Goal: Transaction & Acquisition: Download file/media

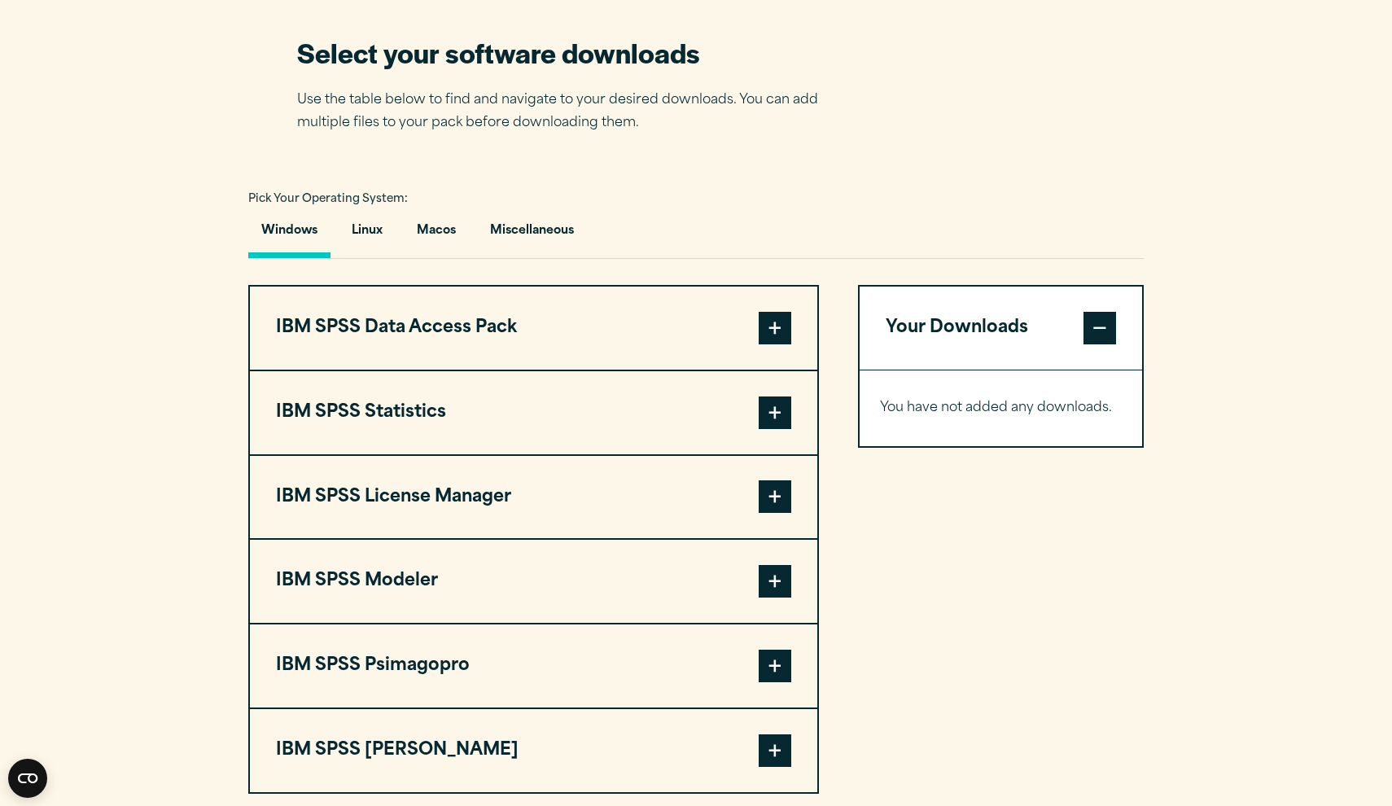
scroll to position [1092, 0]
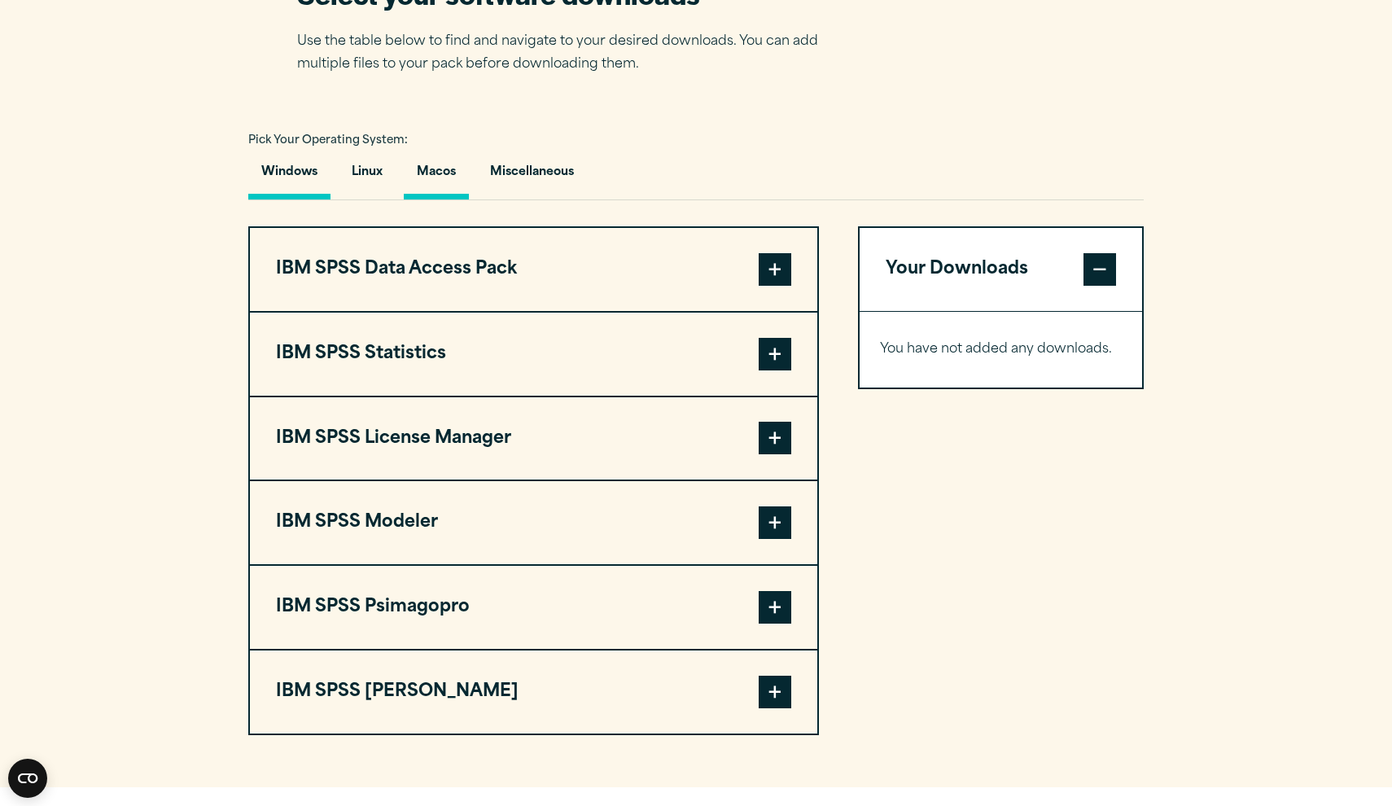
click at [434, 173] on button "Macos" at bounding box center [436, 176] width 65 height 46
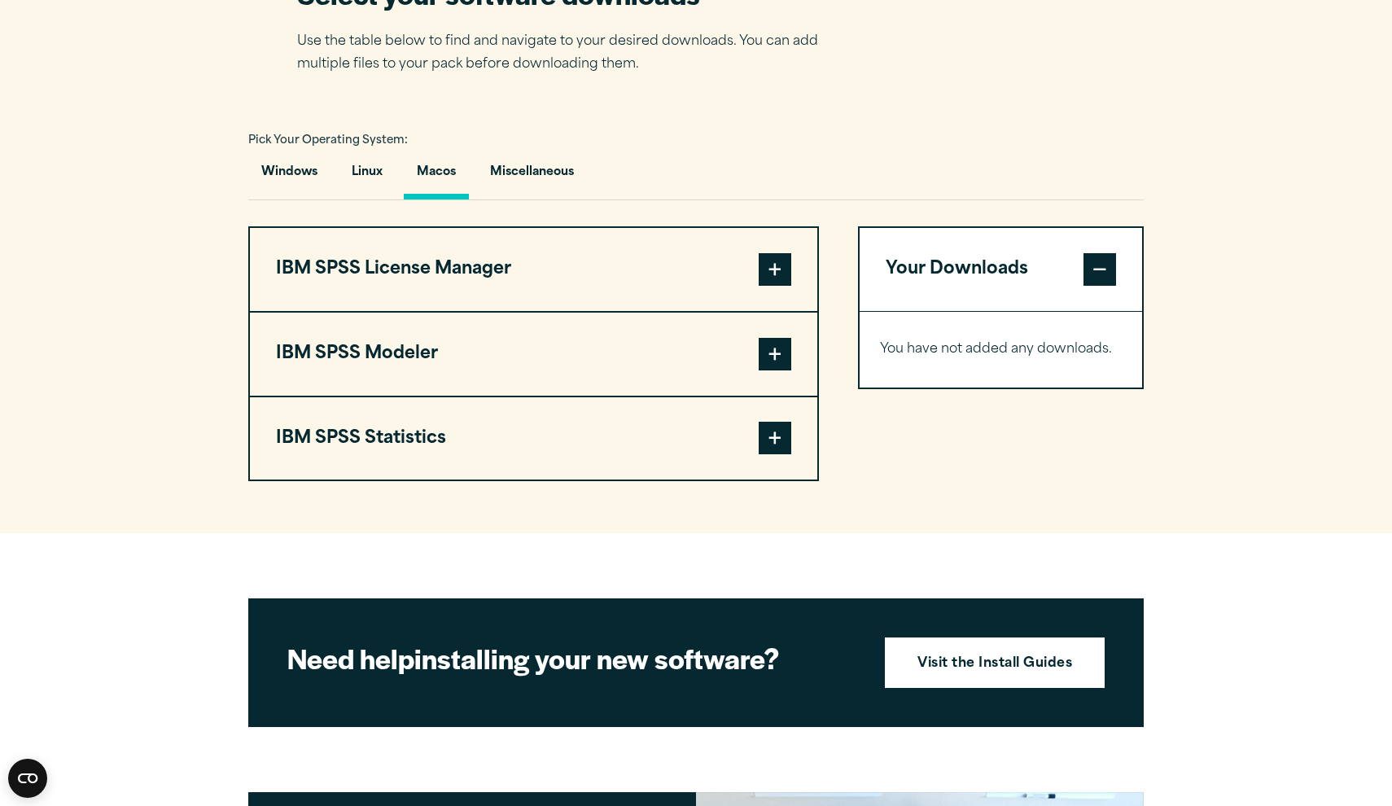
click at [771, 449] on span at bounding box center [774, 438] width 33 height 33
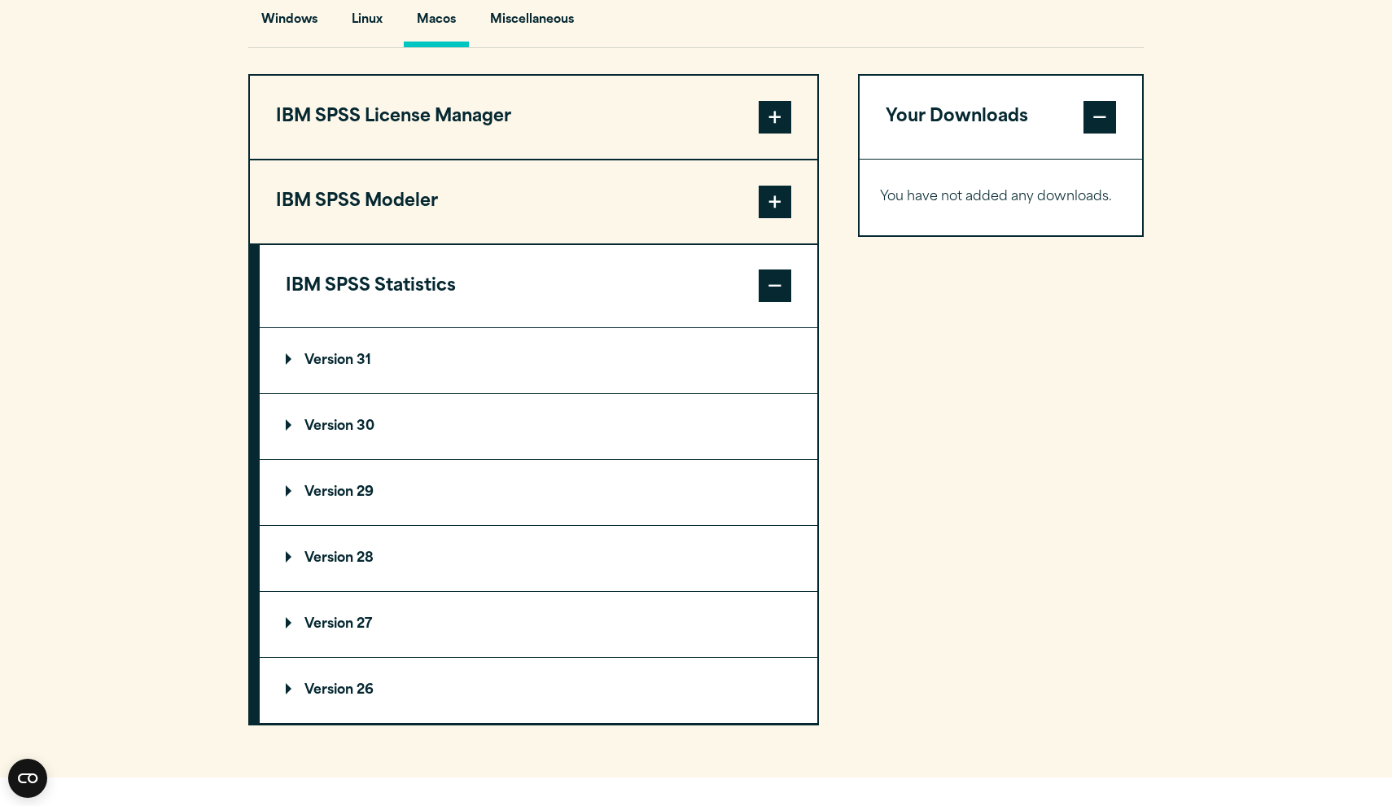
scroll to position [1367, 0]
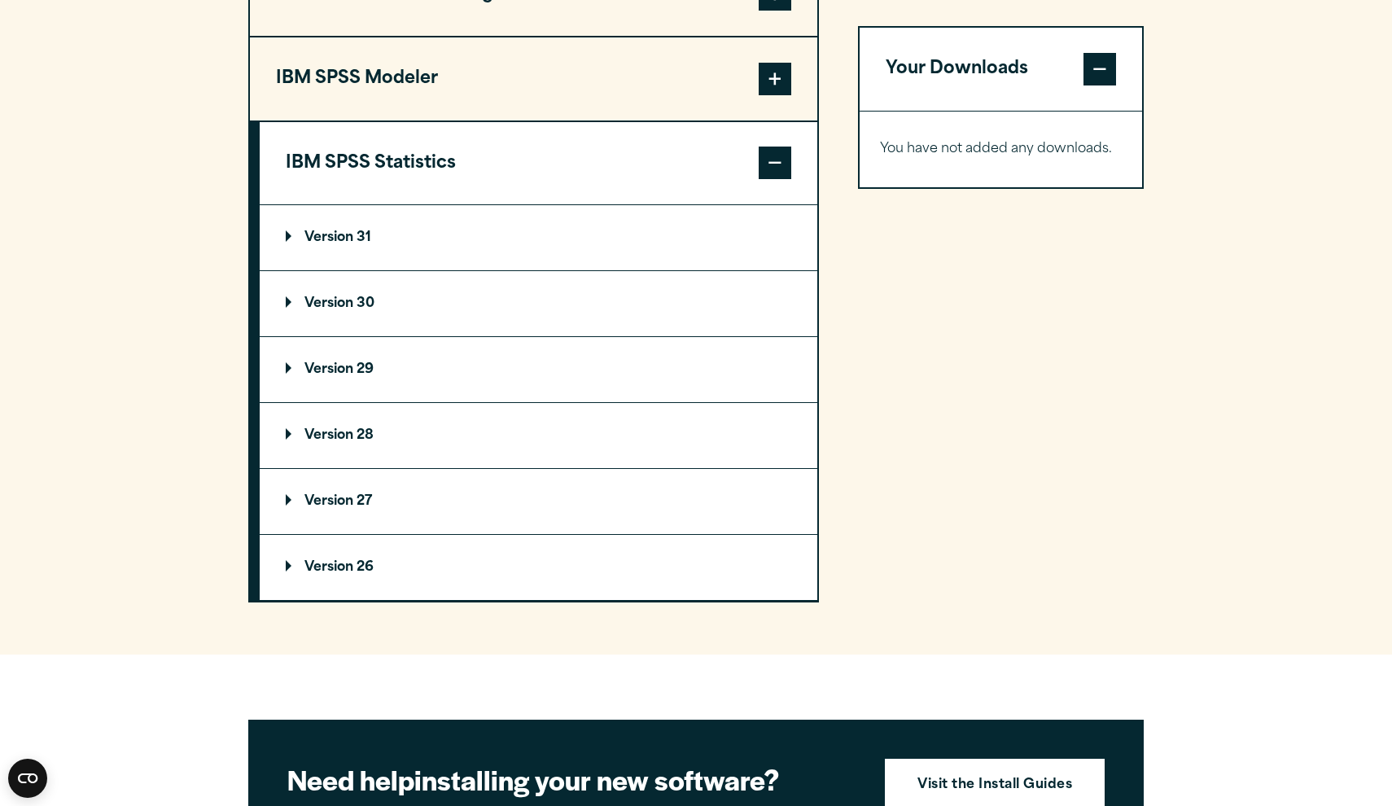
click at [293, 432] on summary "Version 28" at bounding box center [538, 435] width 557 height 65
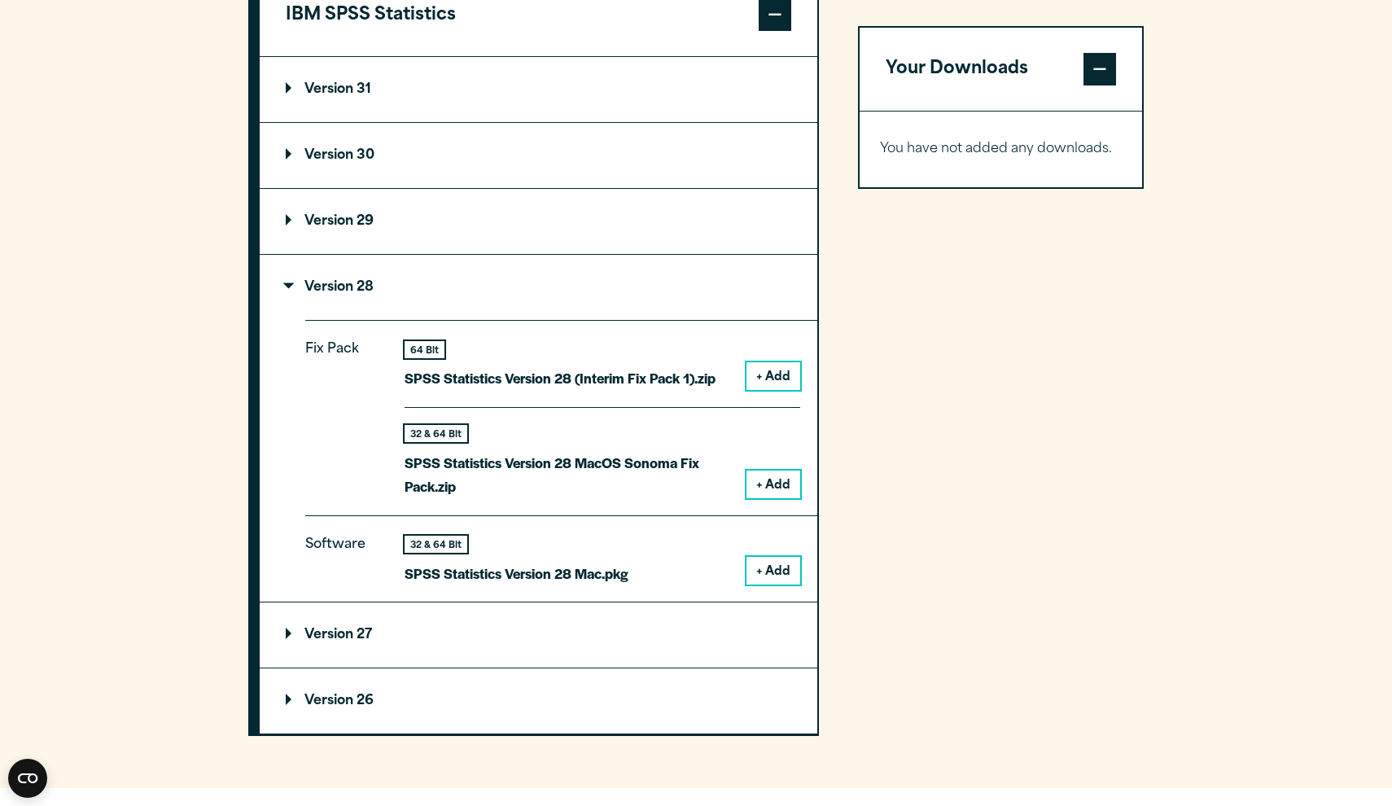
scroll to position [1519, 0]
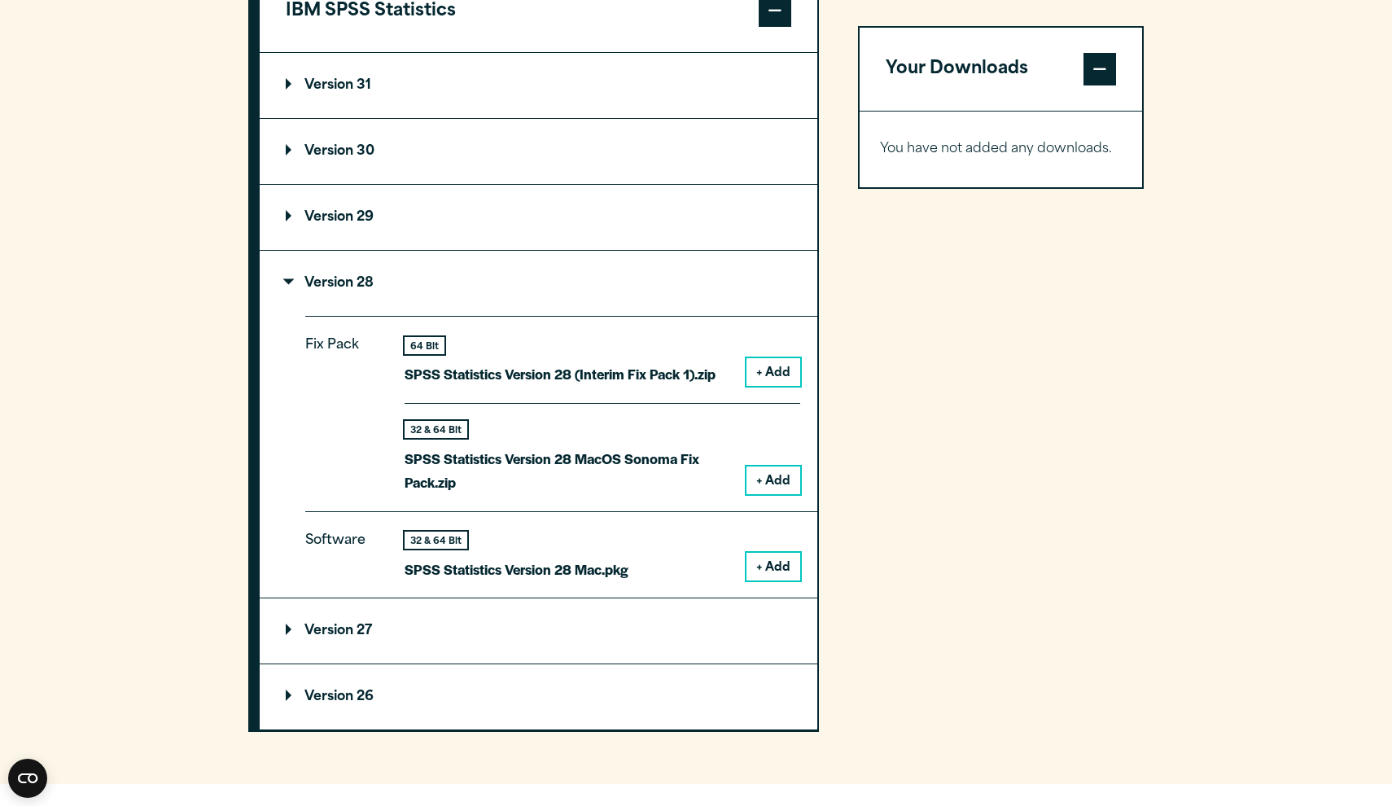
click at [772, 560] on button "+ Add" at bounding box center [773, 567] width 54 height 28
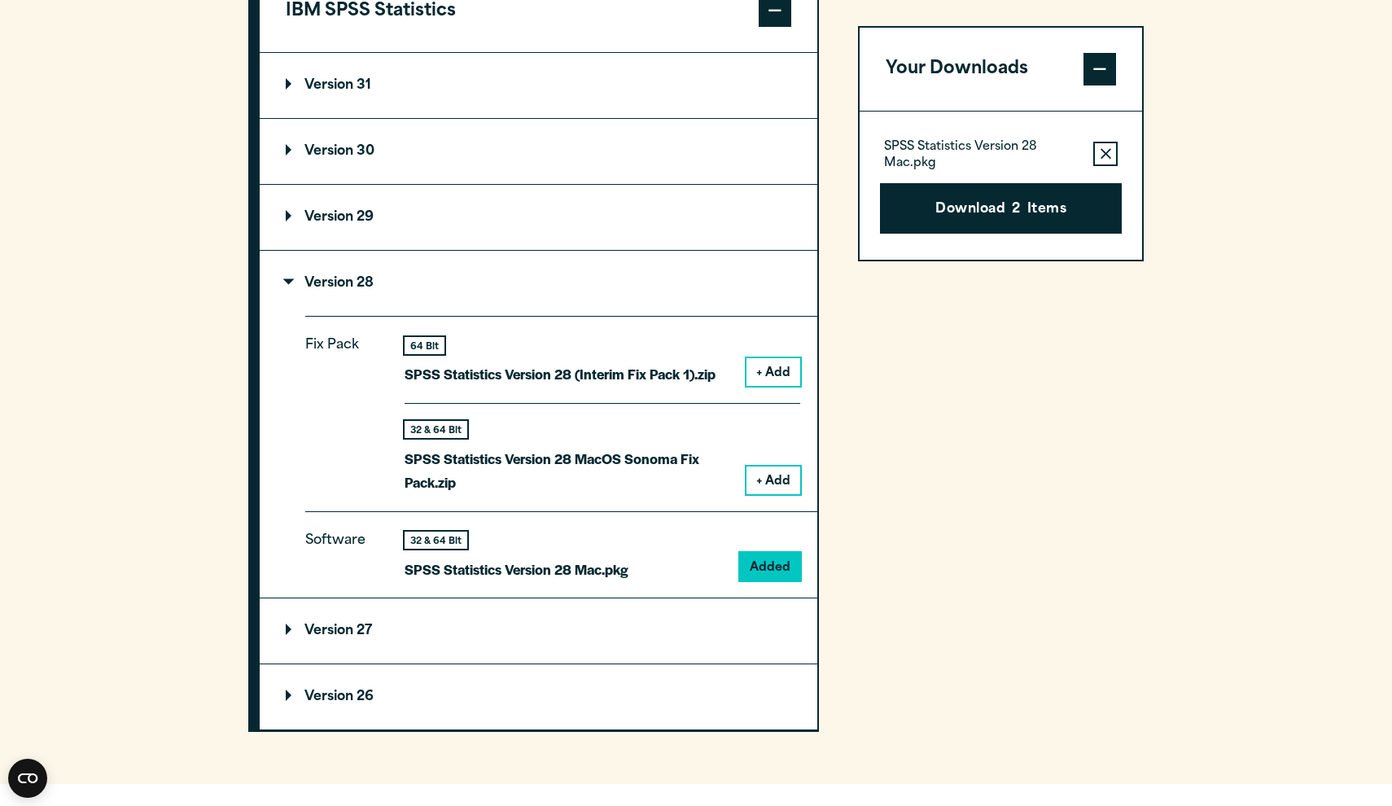
click at [1105, 146] on button "Remove this item from your software download list" at bounding box center [1105, 154] width 24 height 24
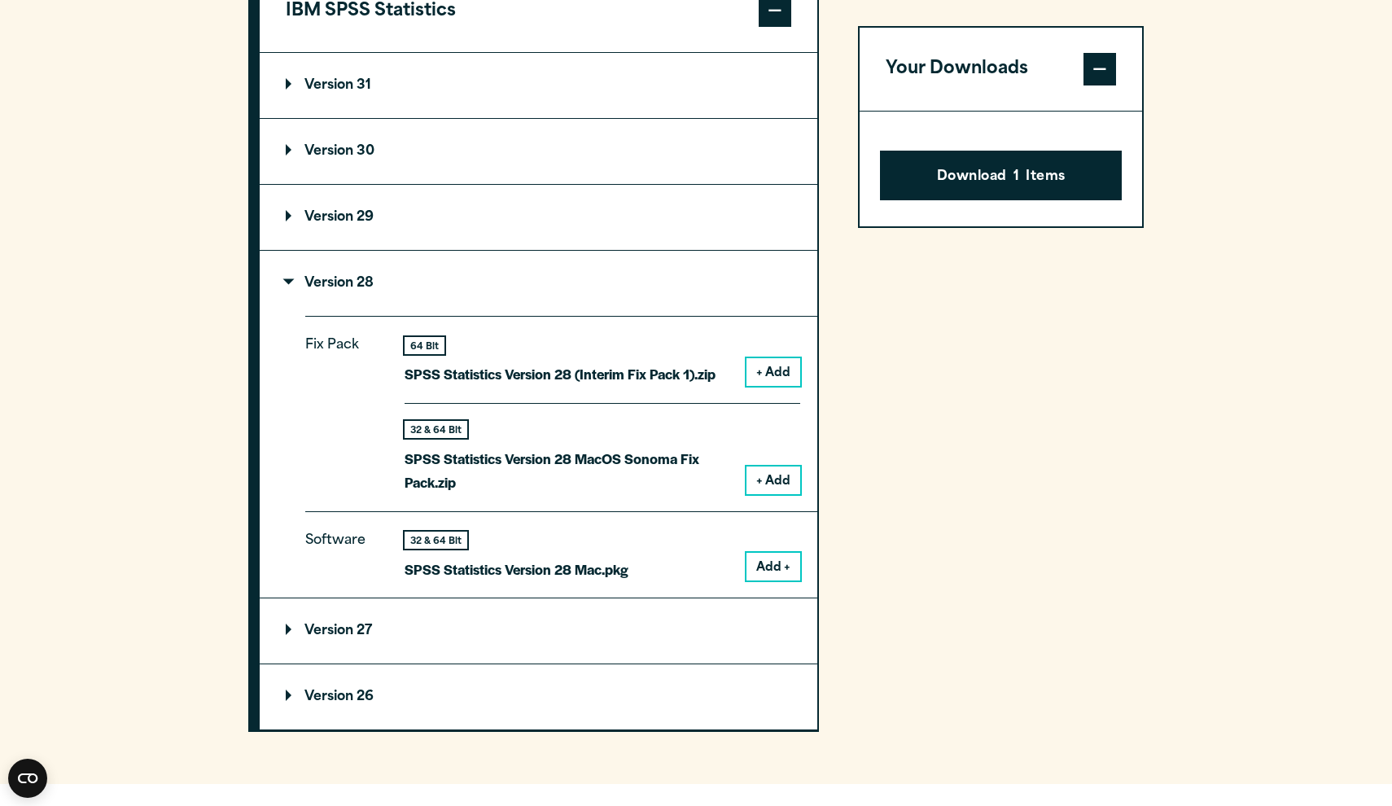
click at [1104, 68] on span at bounding box center [1099, 69] width 33 height 33
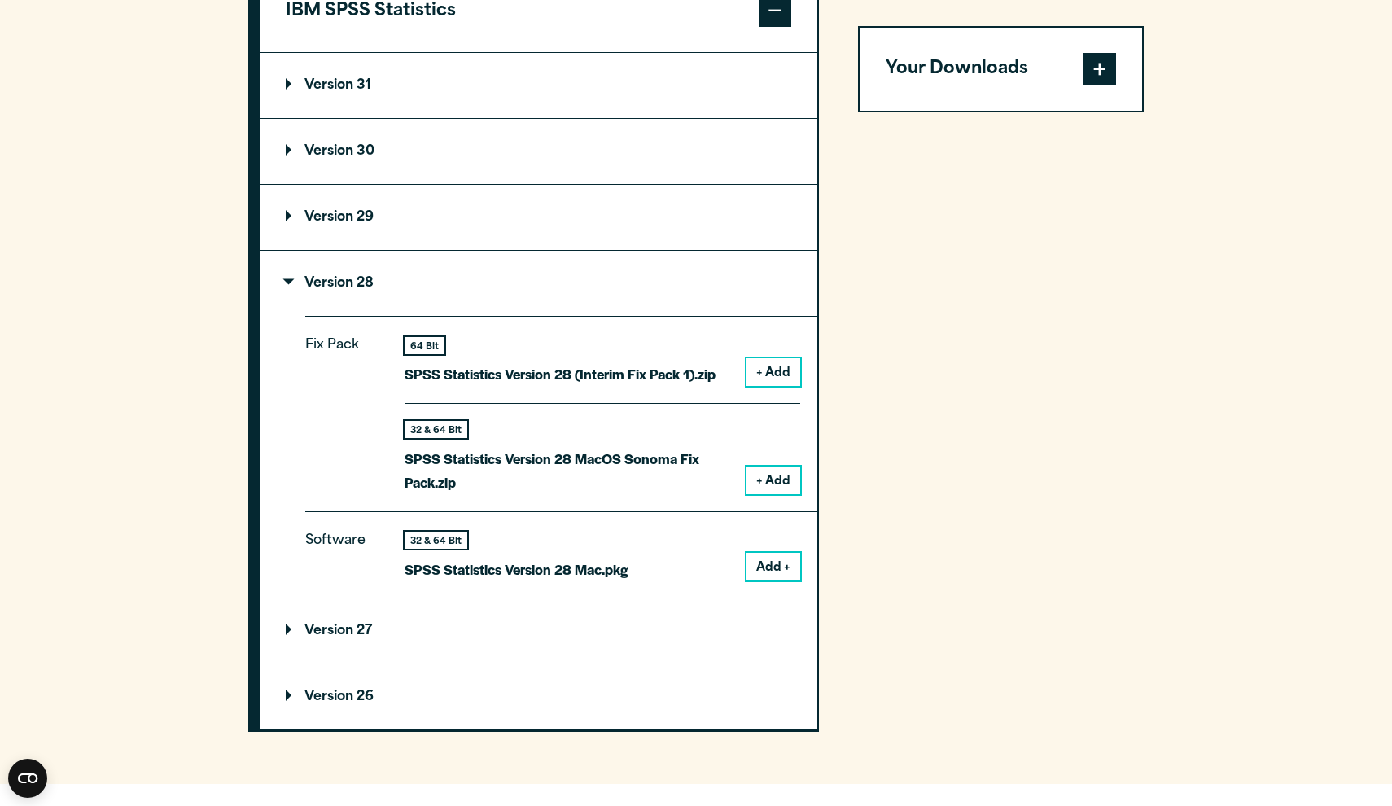
click at [780, 555] on button "Add +" at bounding box center [773, 567] width 54 height 28
click at [1099, 70] on span at bounding box center [1099, 69] width 33 height 33
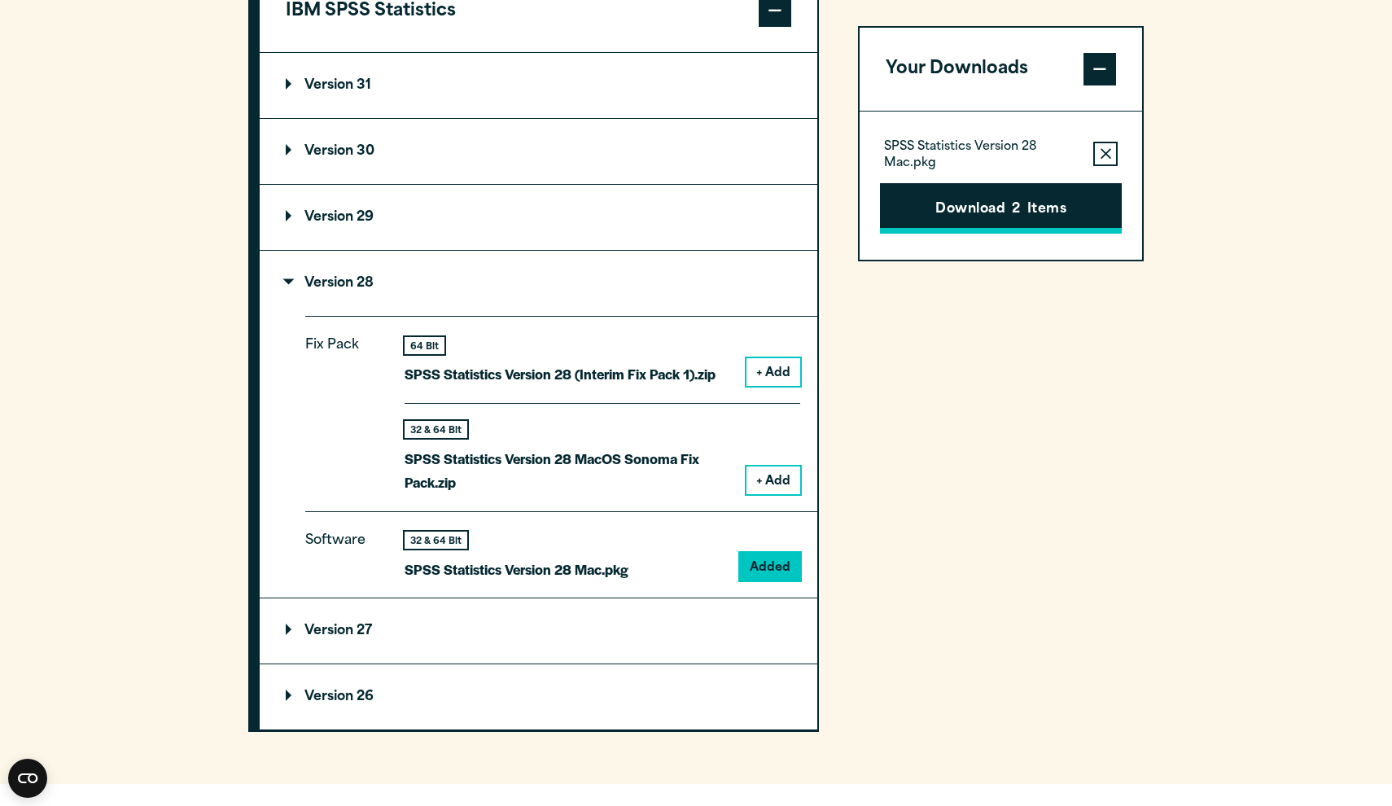
click at [1025, 208] on button "Download 2 Items" at bounding box center [1001, 208] width 242 height 50
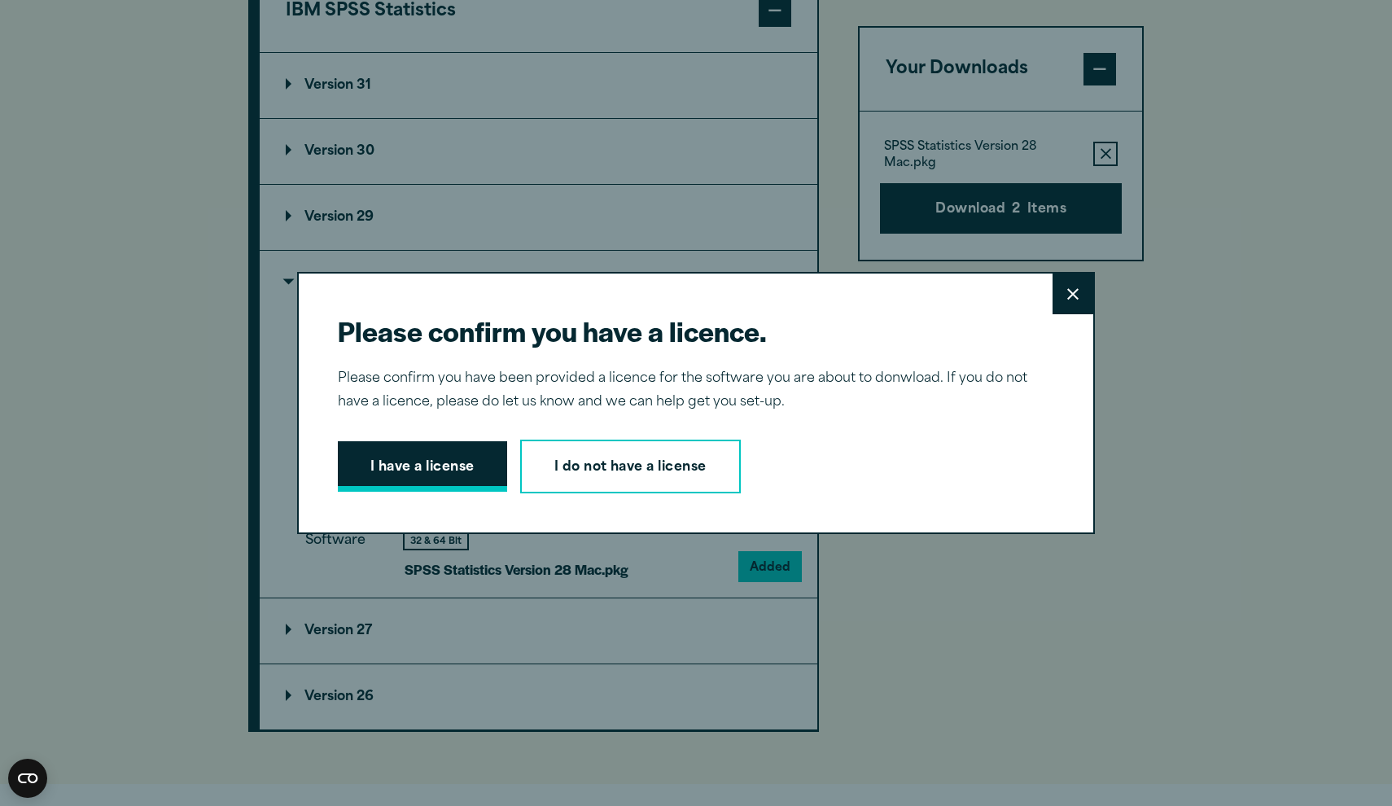
click at [435, 448] on button "I have a license" at bounding box center [422, 466] width 169 height 50
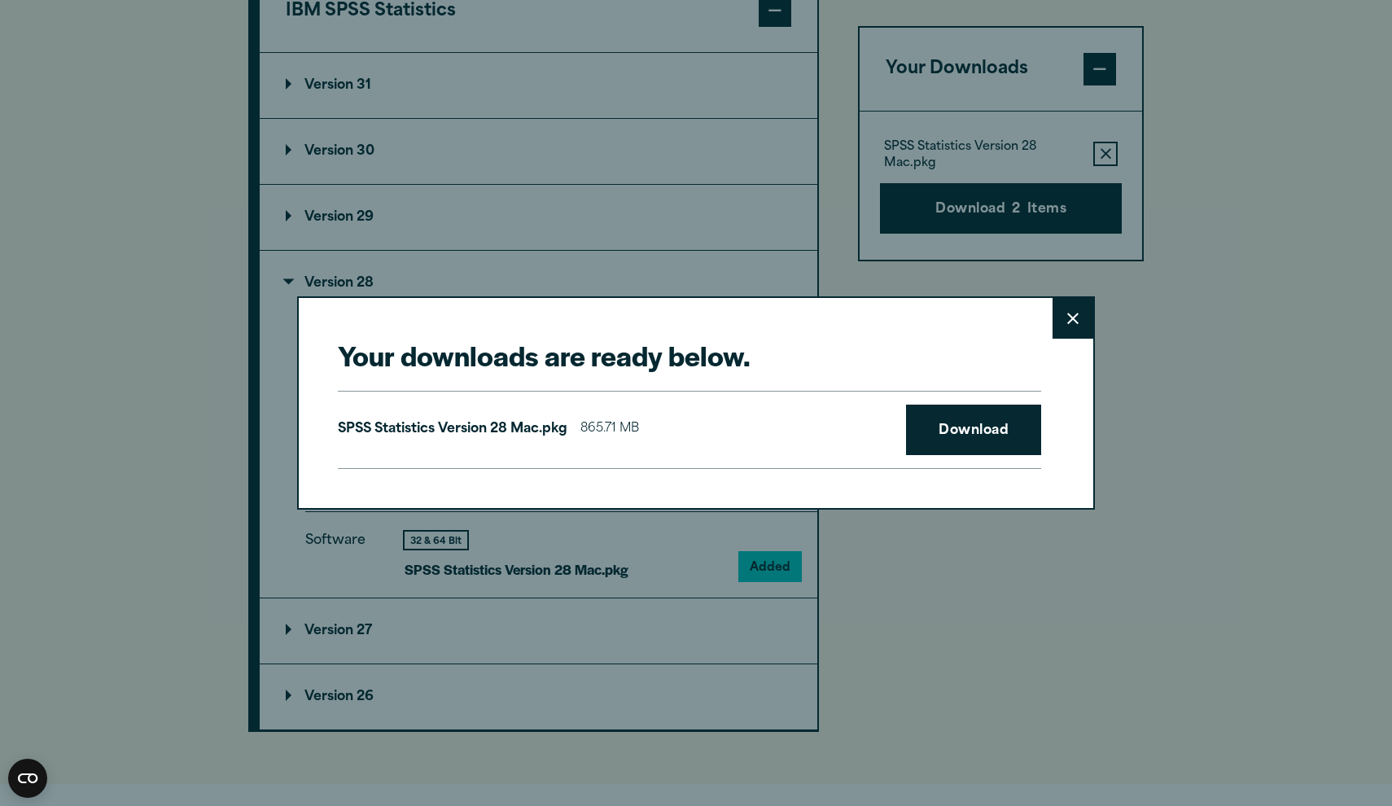
click at [978, 403] on div "SPSS Statistics Version 28 Mac.pkg 865.71 MB Download" at bounding box center [689, 430] width 703 height 78
click at [977, 430] on link "Download" at bounding box center [973, 429] width 135 height 50
click at [1074, 336] on button "Close" at bounding box center [1072, 318] width 41 height 41
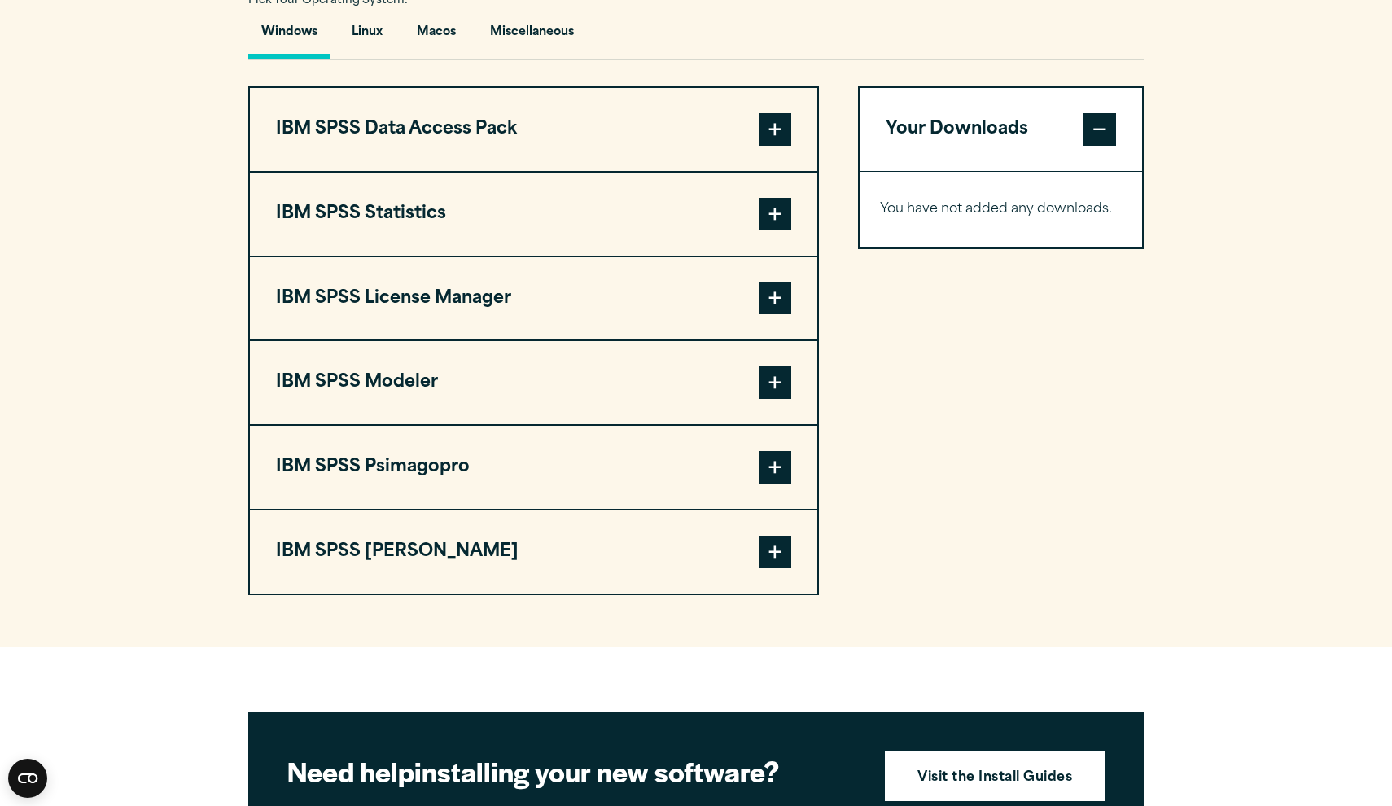
scroll to position [1236, 0]
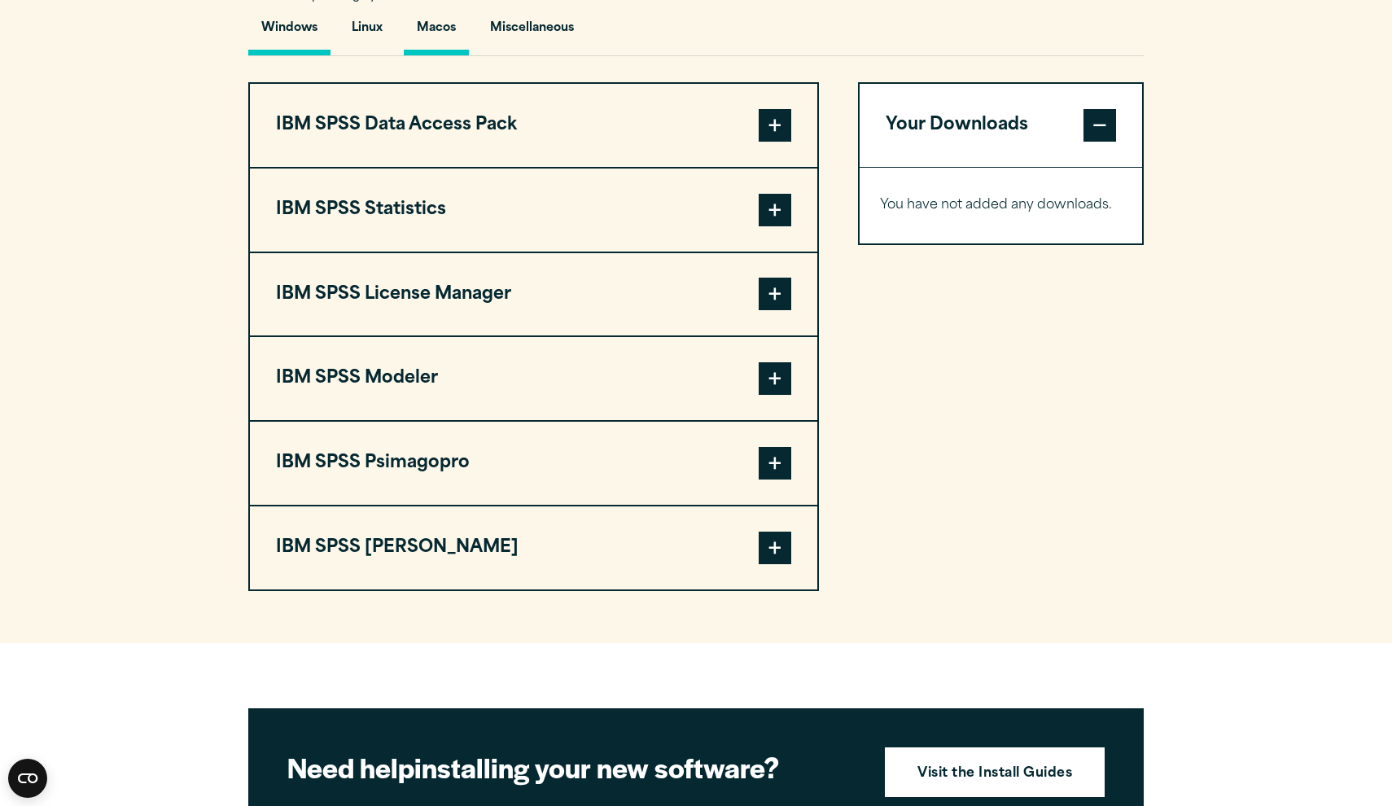
click at [442, 19] on button "Macos" at bounding box center [436, 32] width 65 height 46
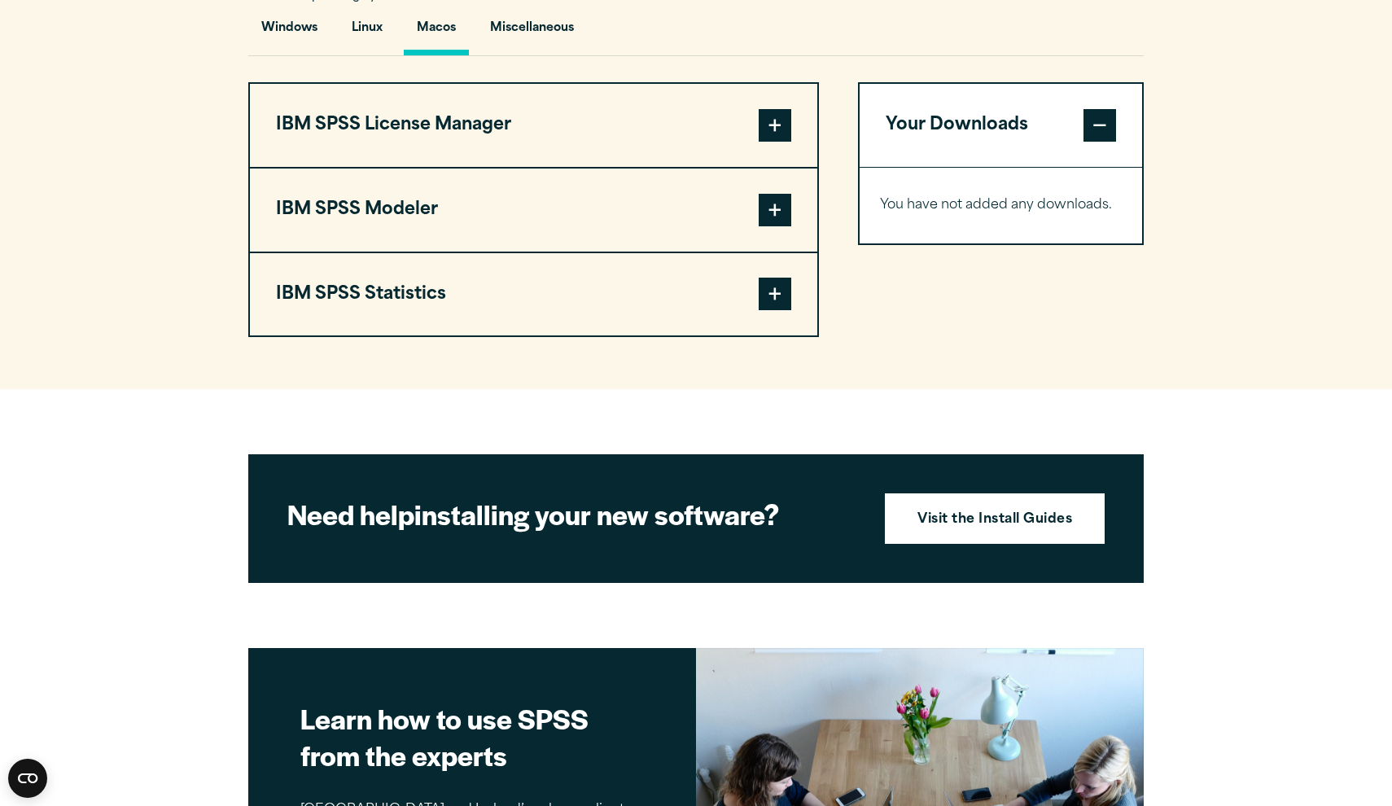
click at [512, 273] on button "IBM SPSS Statistics" at bounding box center [533, 294] width 567 height 83
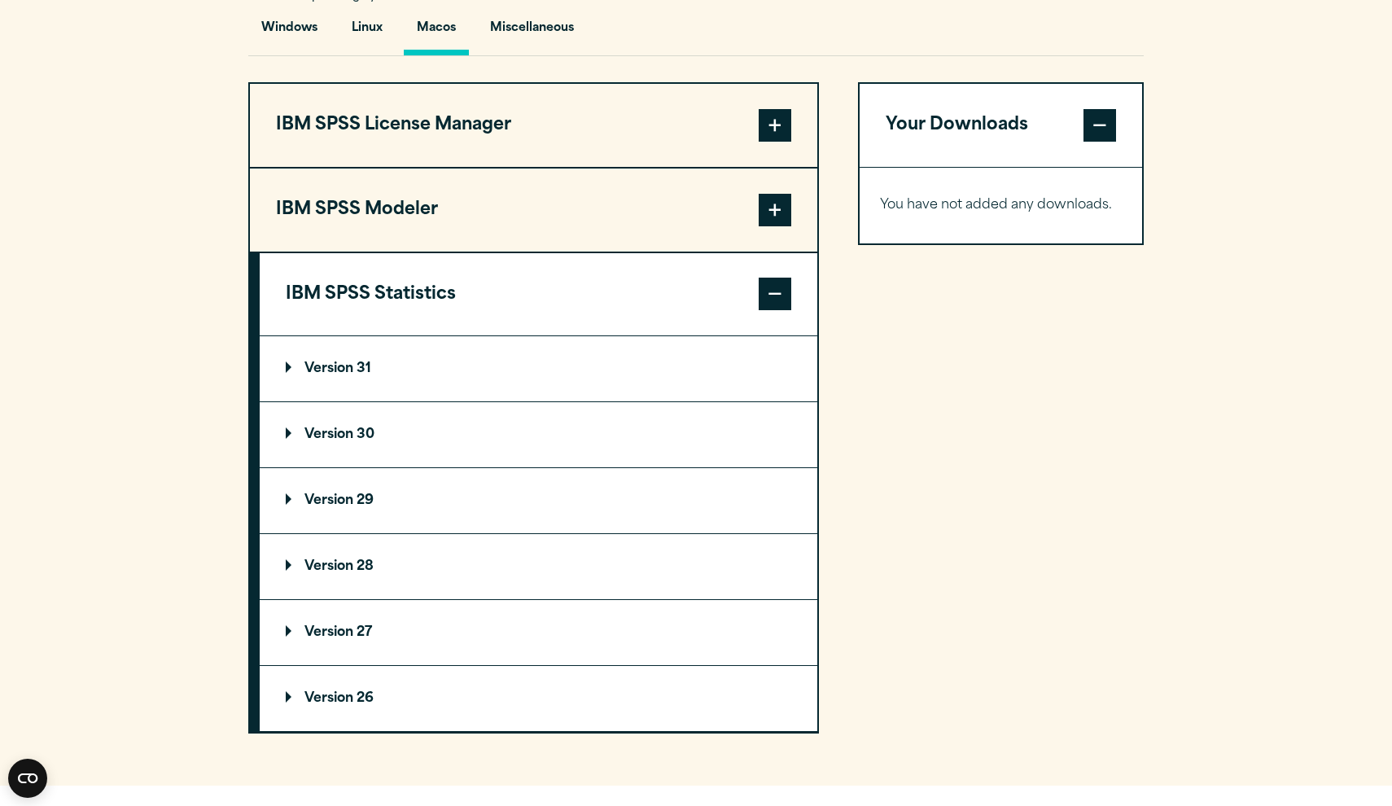
click at [291, 497] on summary "Version 29" at bounding box center [538, 500] width 557 height 65
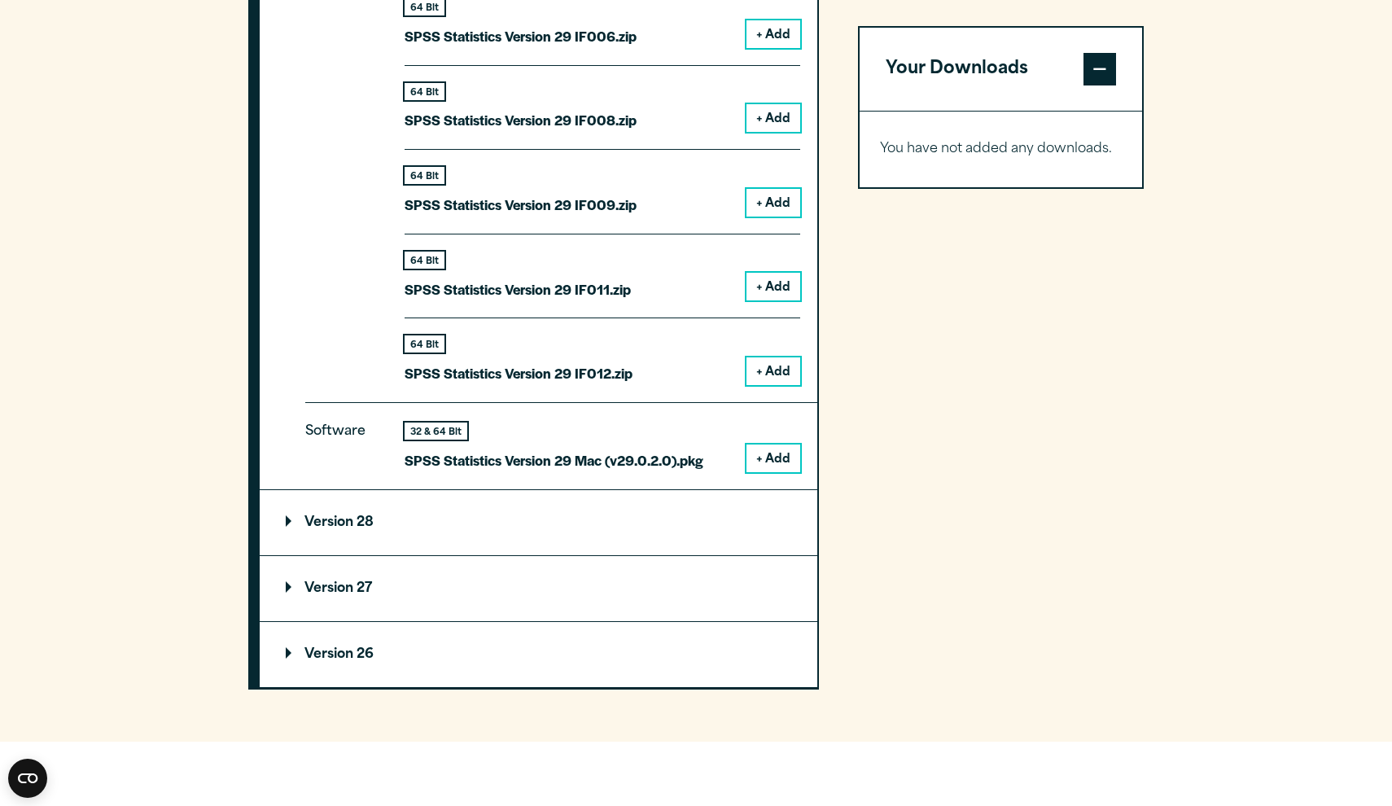
scroll to position [2185, 0]
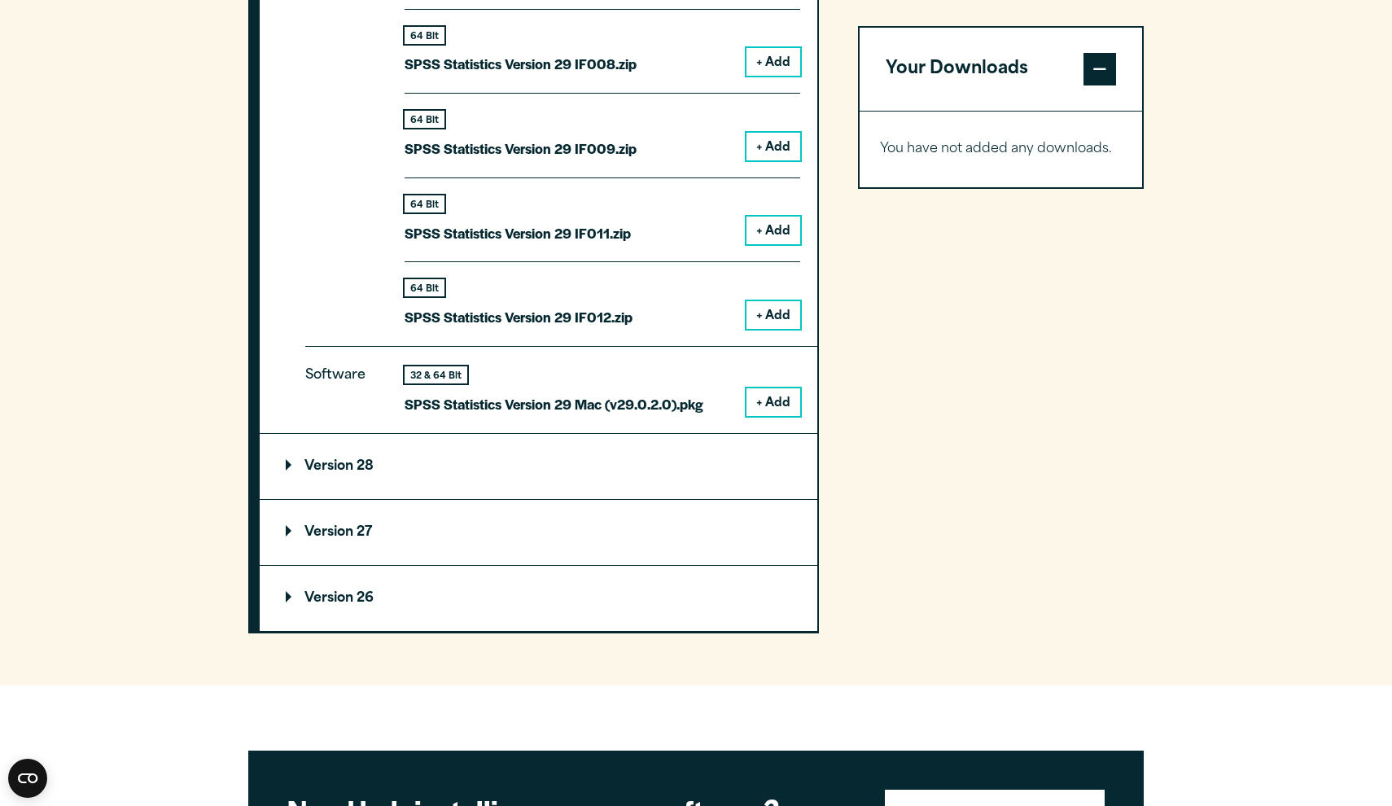
click at [770, 396] on button "+ Add" at bounding box center [773, 402] width 54 height 28
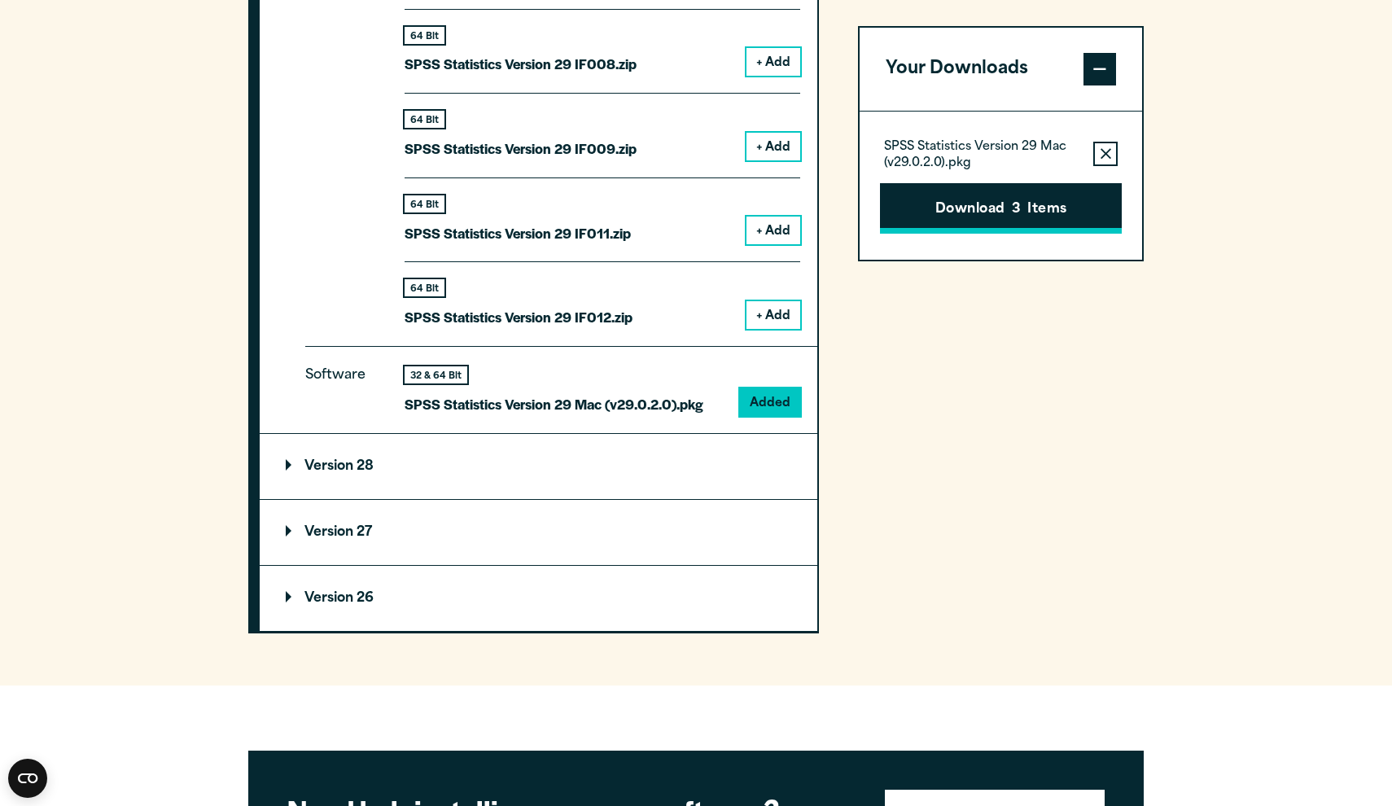
click at [1044, 208] on button "Download 3 Items" at bounding box center [1001, 208] width 242 height 50
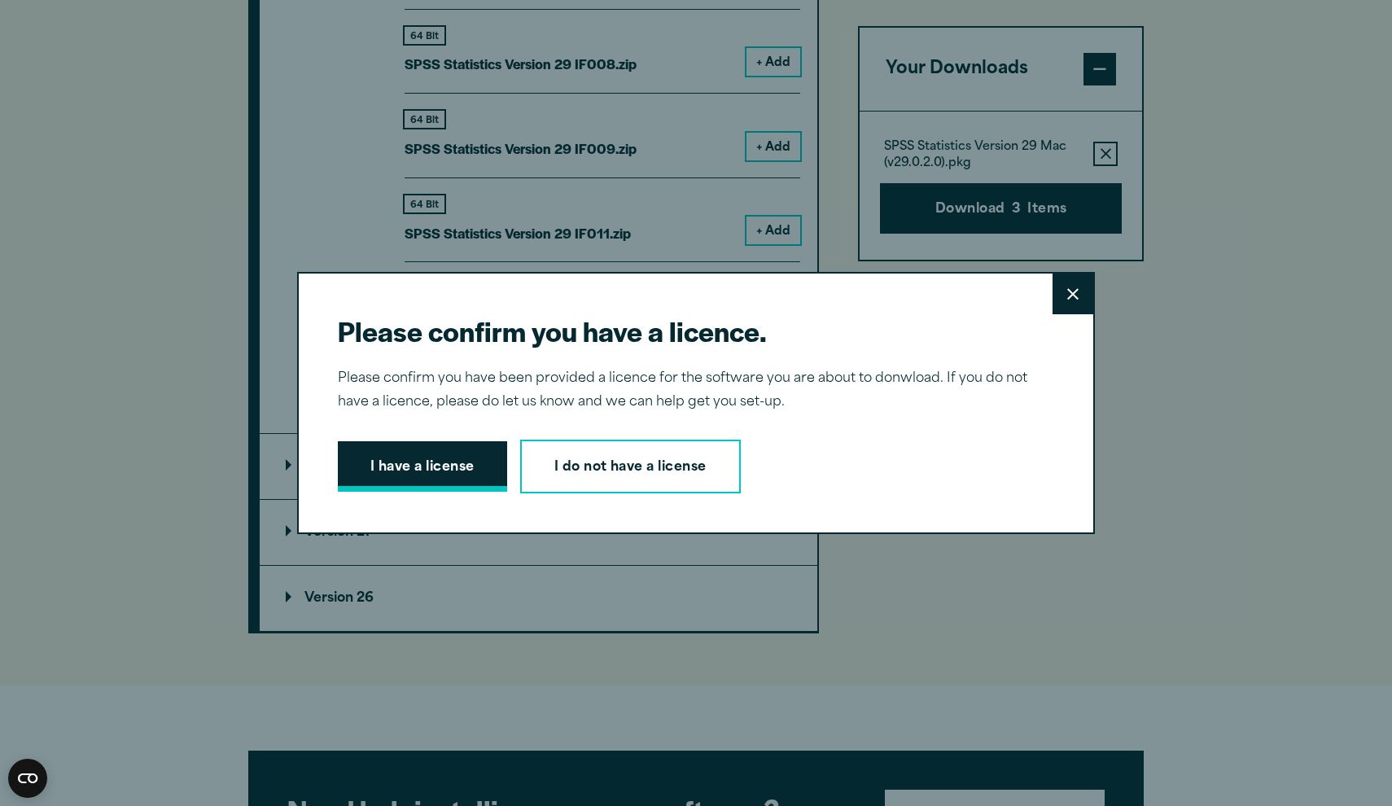
click at [418, 469] on button "I have a license" at bounding box center [422, 466] width 169 height 50
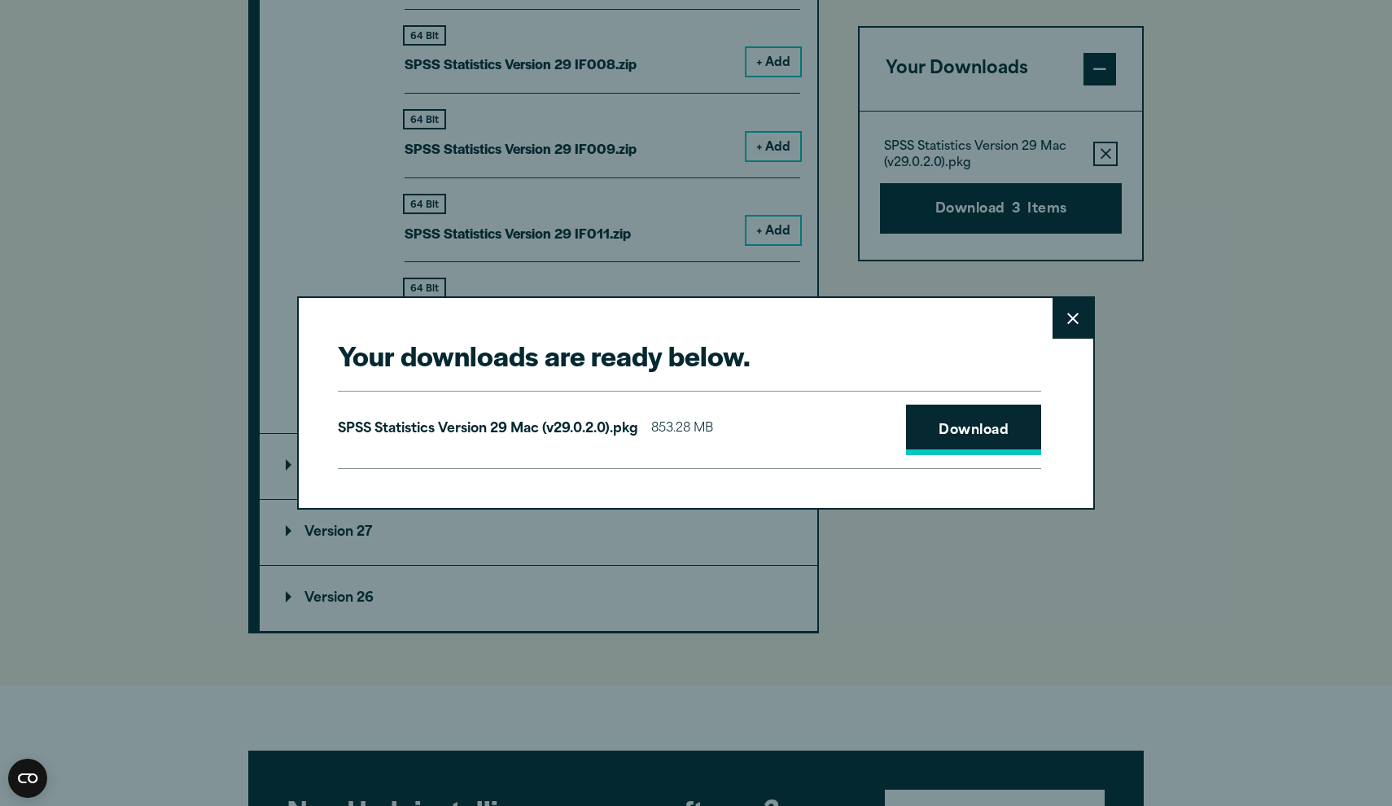
click at [973, 432] on link "Download" at bounding box center [973, 429] width 135 height 50
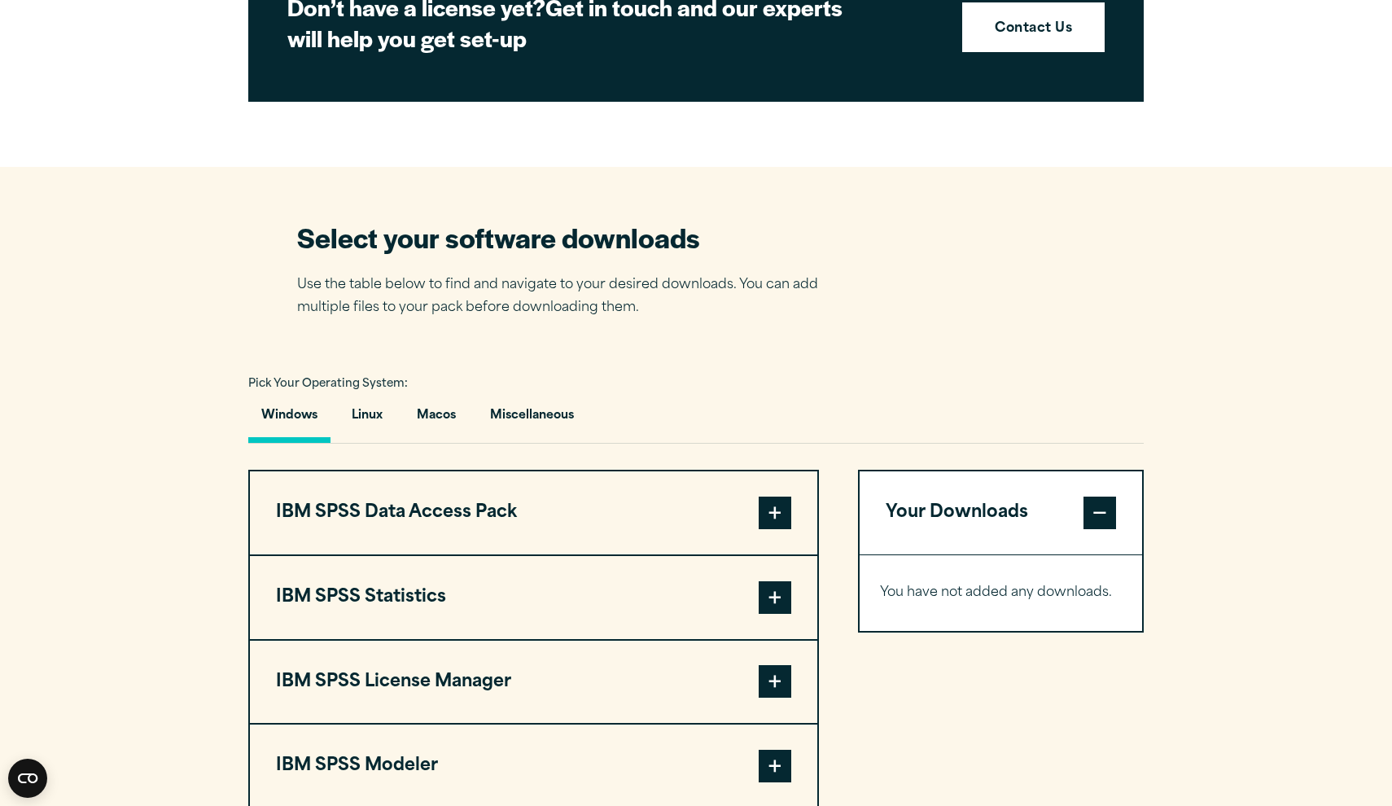
scroll to position [1069, 0]
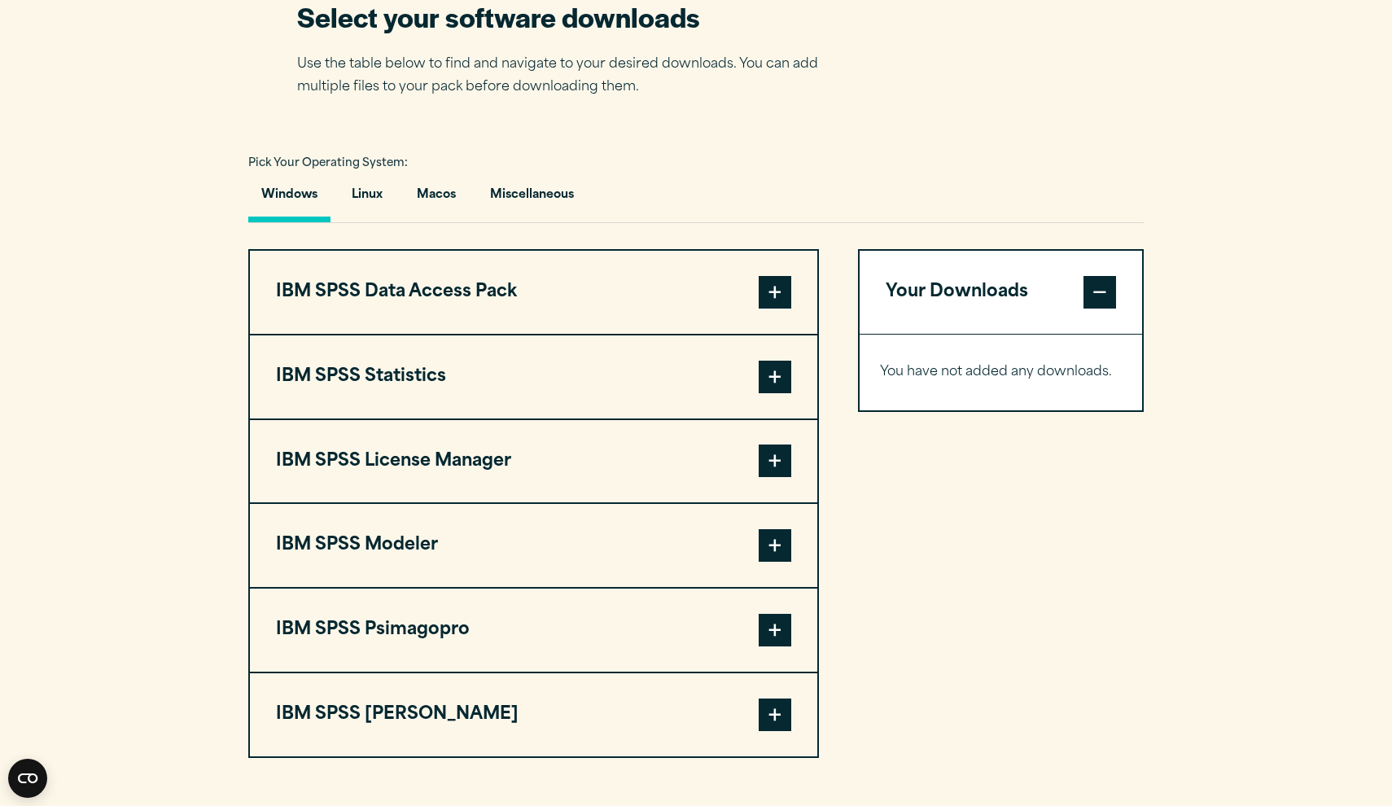
click at [787, 382] on span at bounding box center [774, 377] width 33 height 33
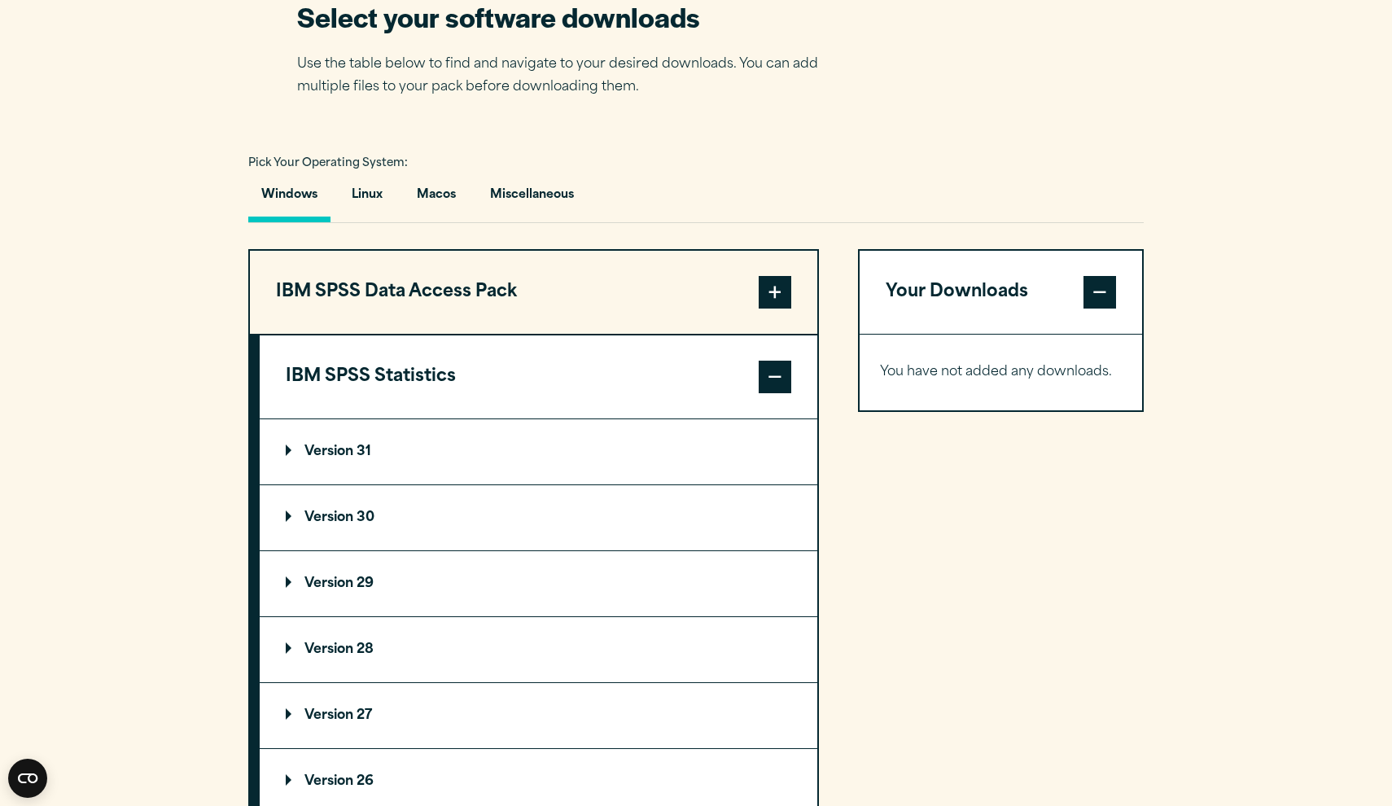
click at [309, 576] on summary "Version 29" at bounding box center [538, 583] width 557 height 65
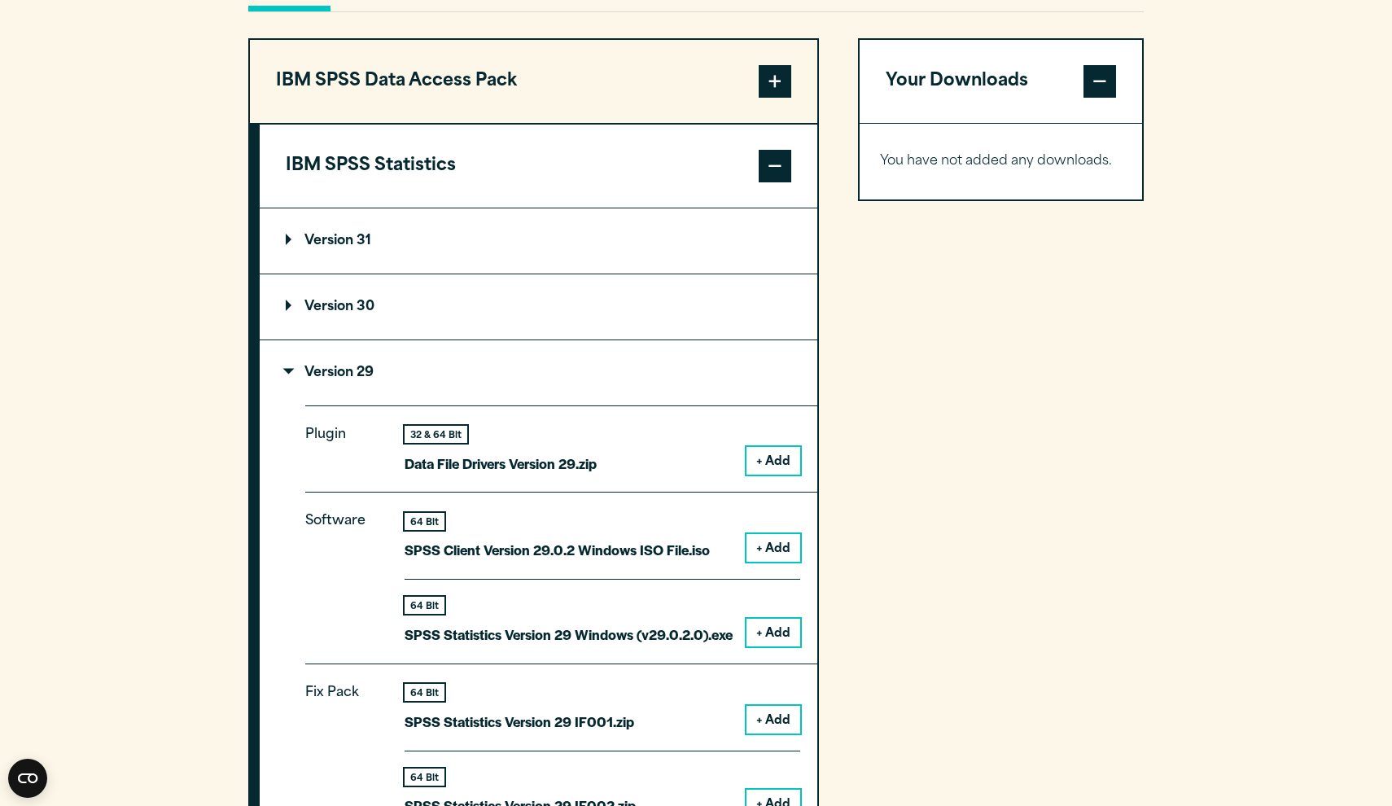
scroll to position [1189, 0]
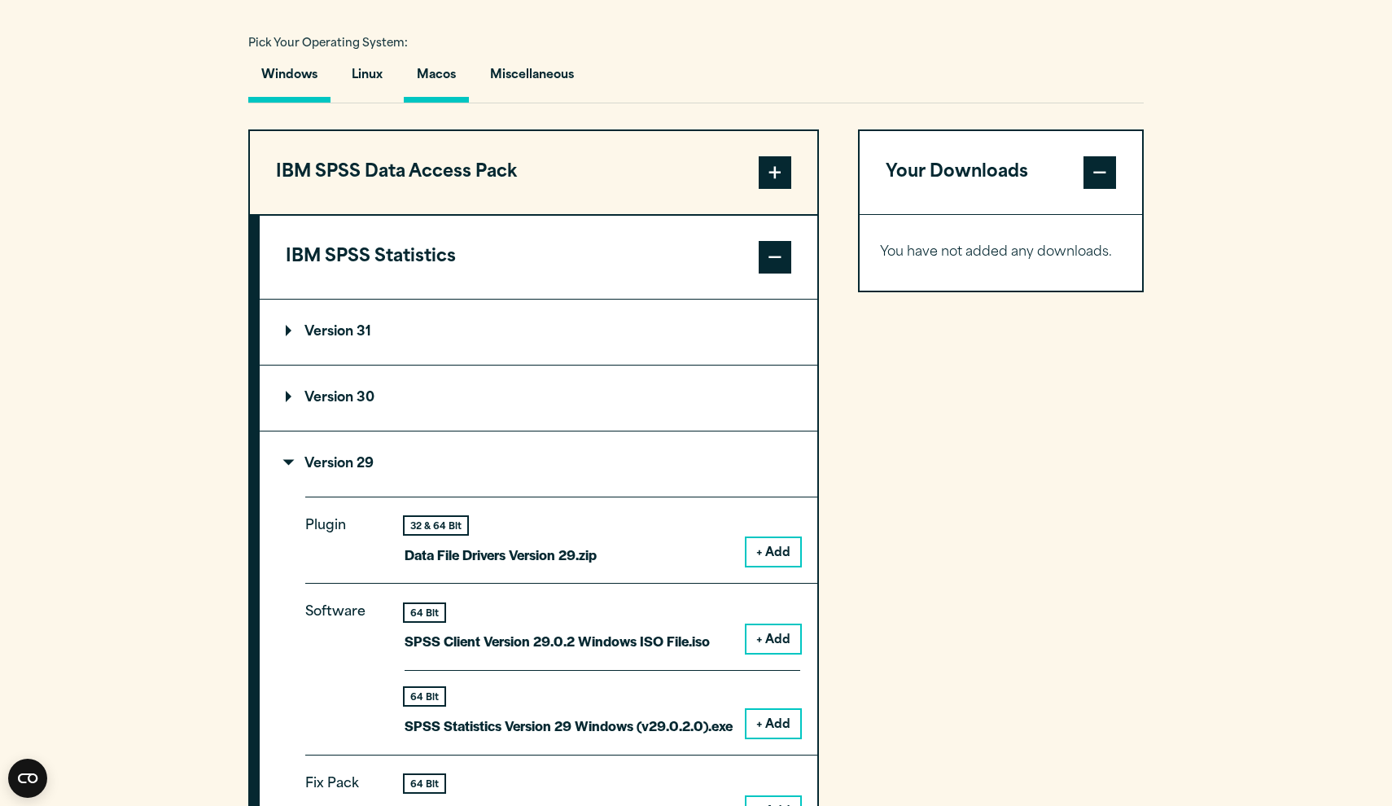
click at [439, 77] on button "Macos" at bounding box center [436, 79] width 65 height 46
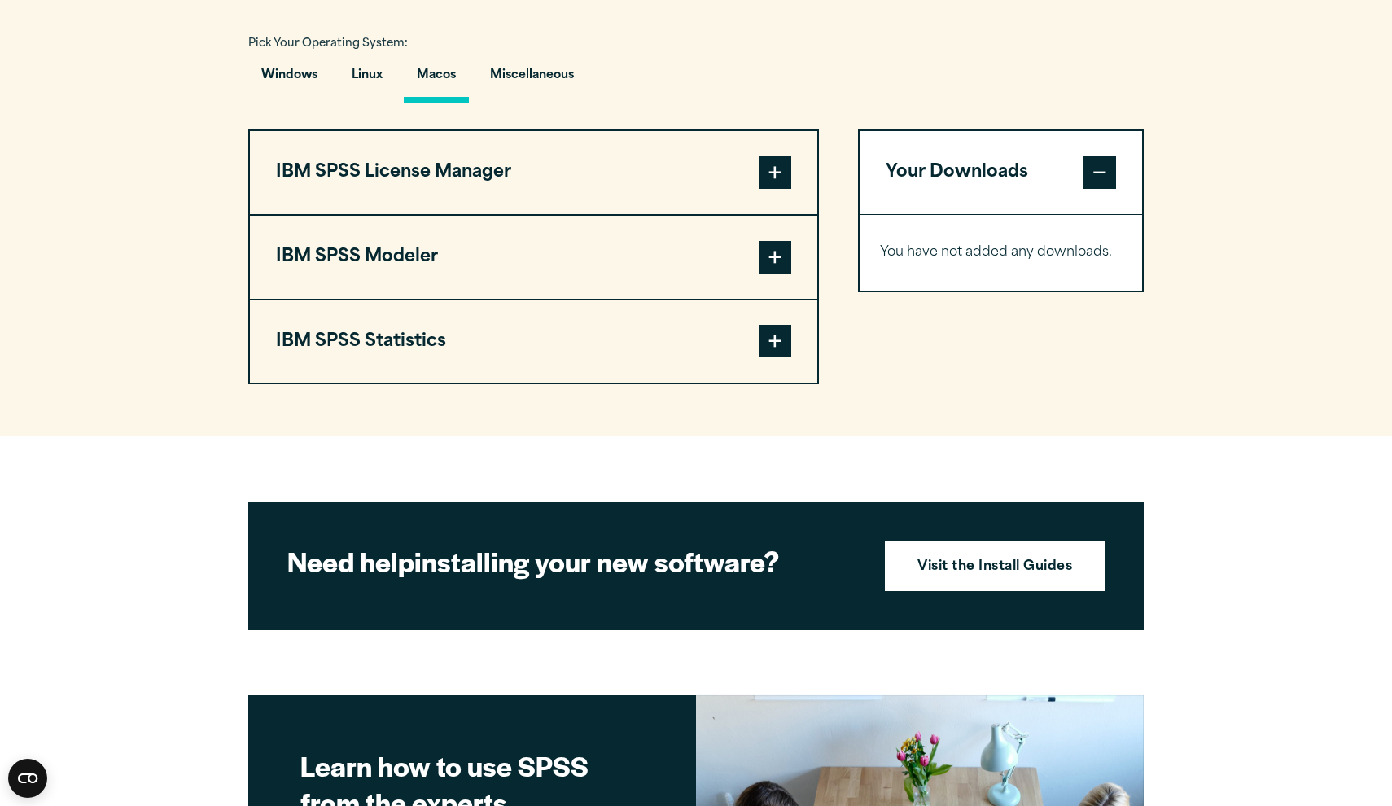
click at [426, 346] on button "IBM SPSS Statistics" at bounding box center [533, 341] width 567 height 83
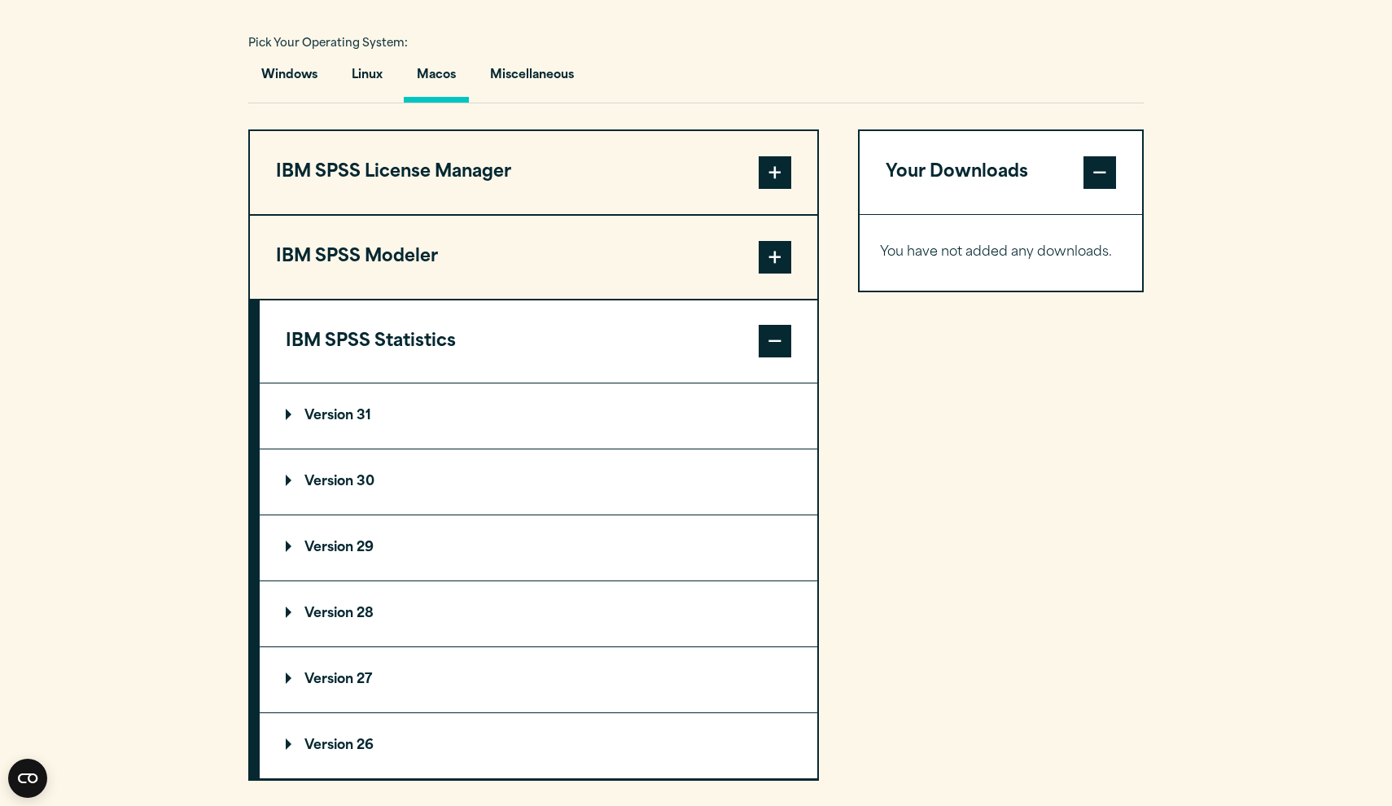
click at [383, 560] on summary "Version 29" at bounding box center [538, 547] width 557 height 65
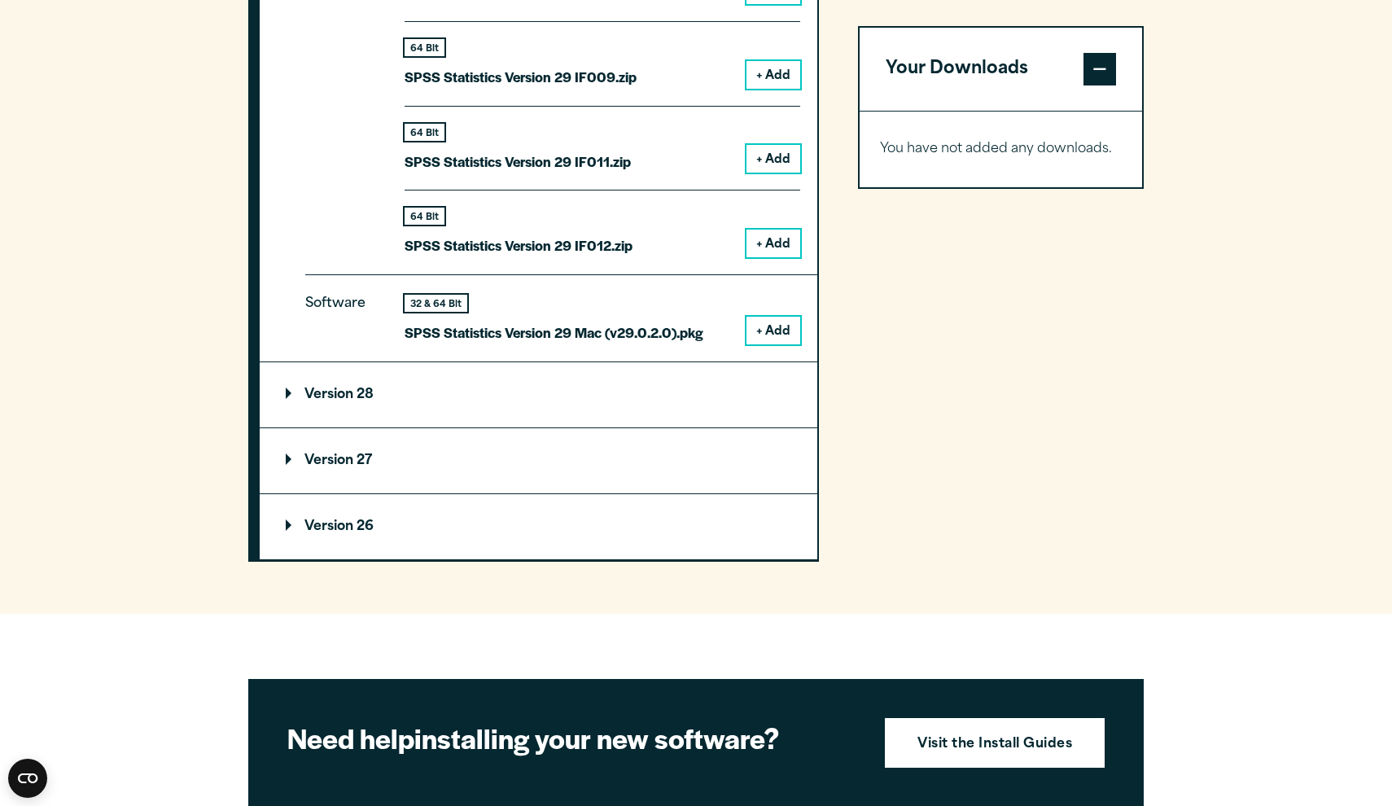
scroll to position [2258, 0]
click at [444, 396] on summary "Version 28" at bounding box center [538, 393] width 557 height 65
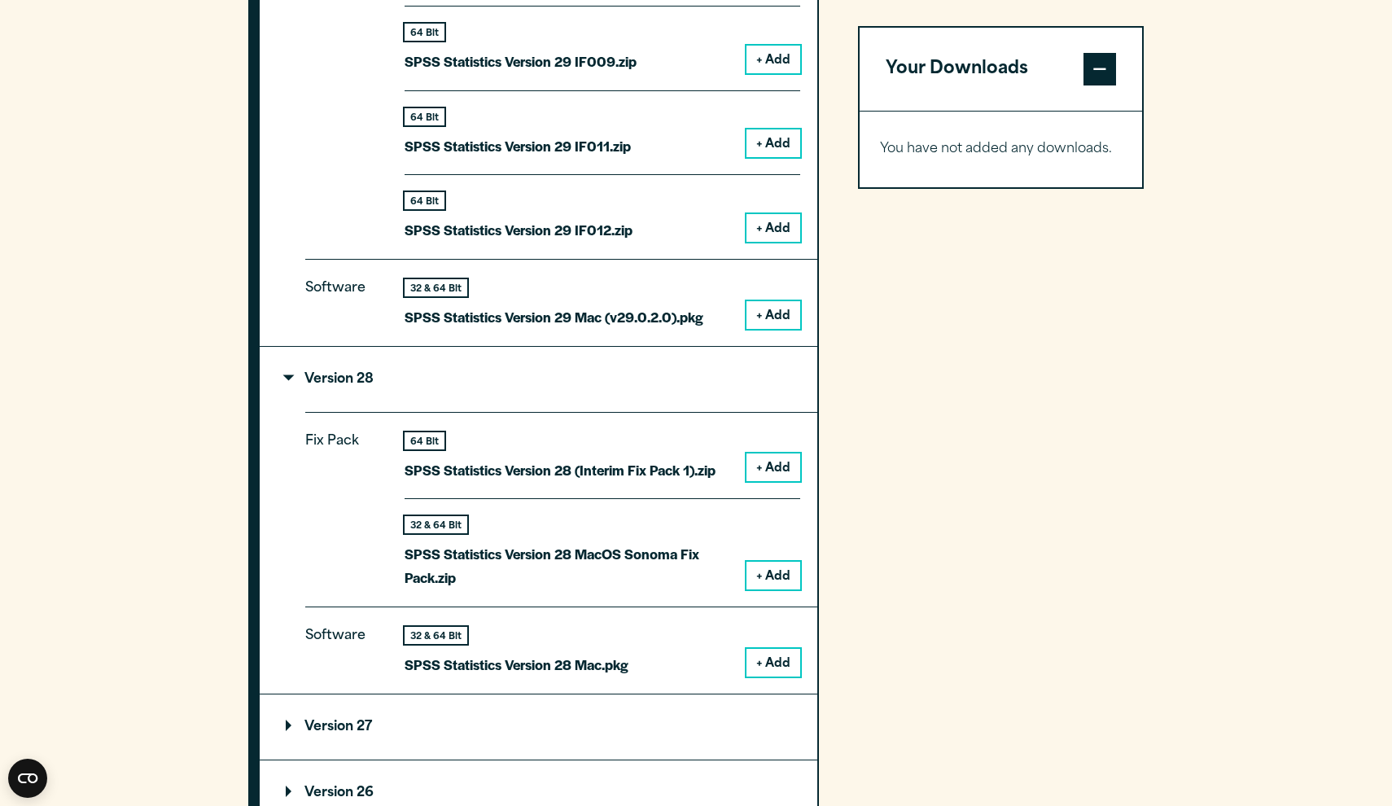
scroll to position [2273, 0]
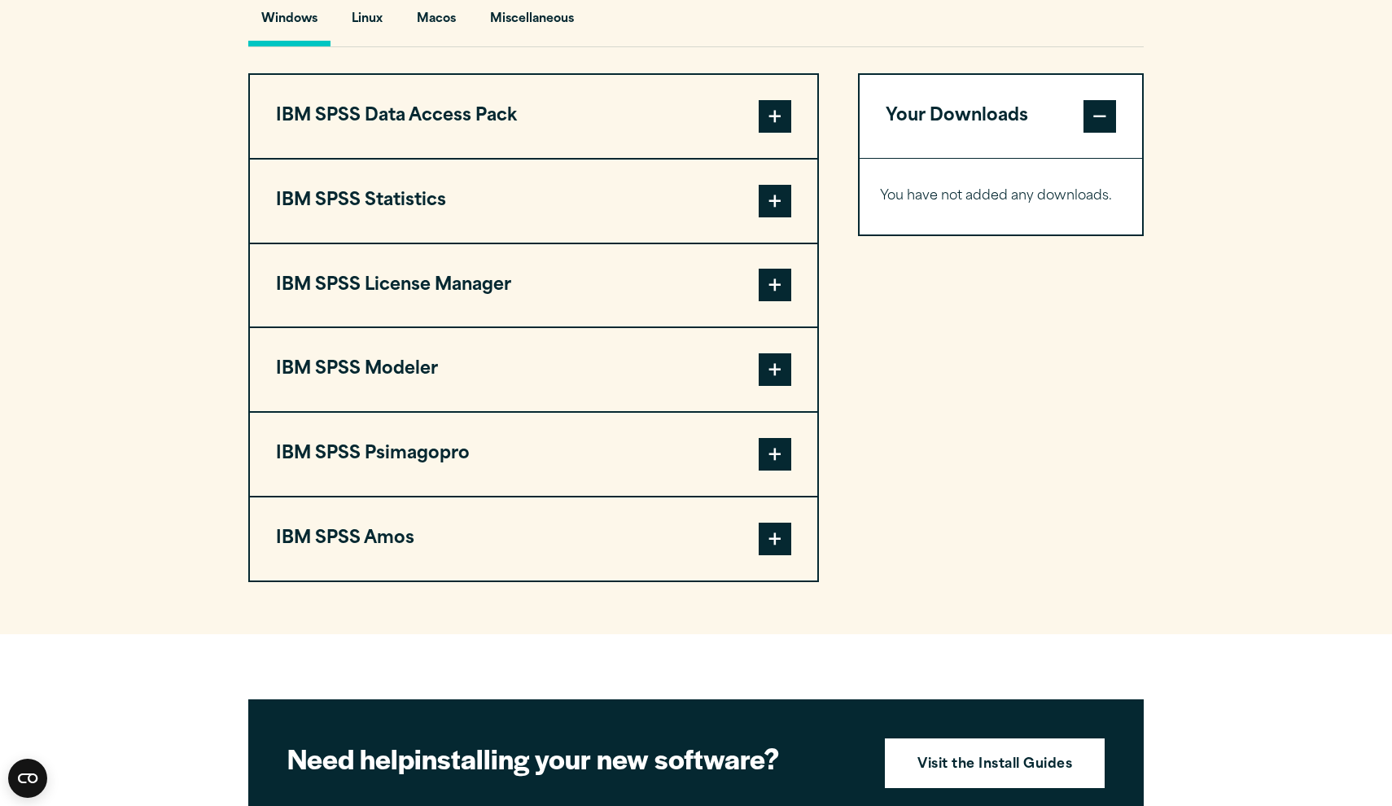
scroll to position [1268, 0]
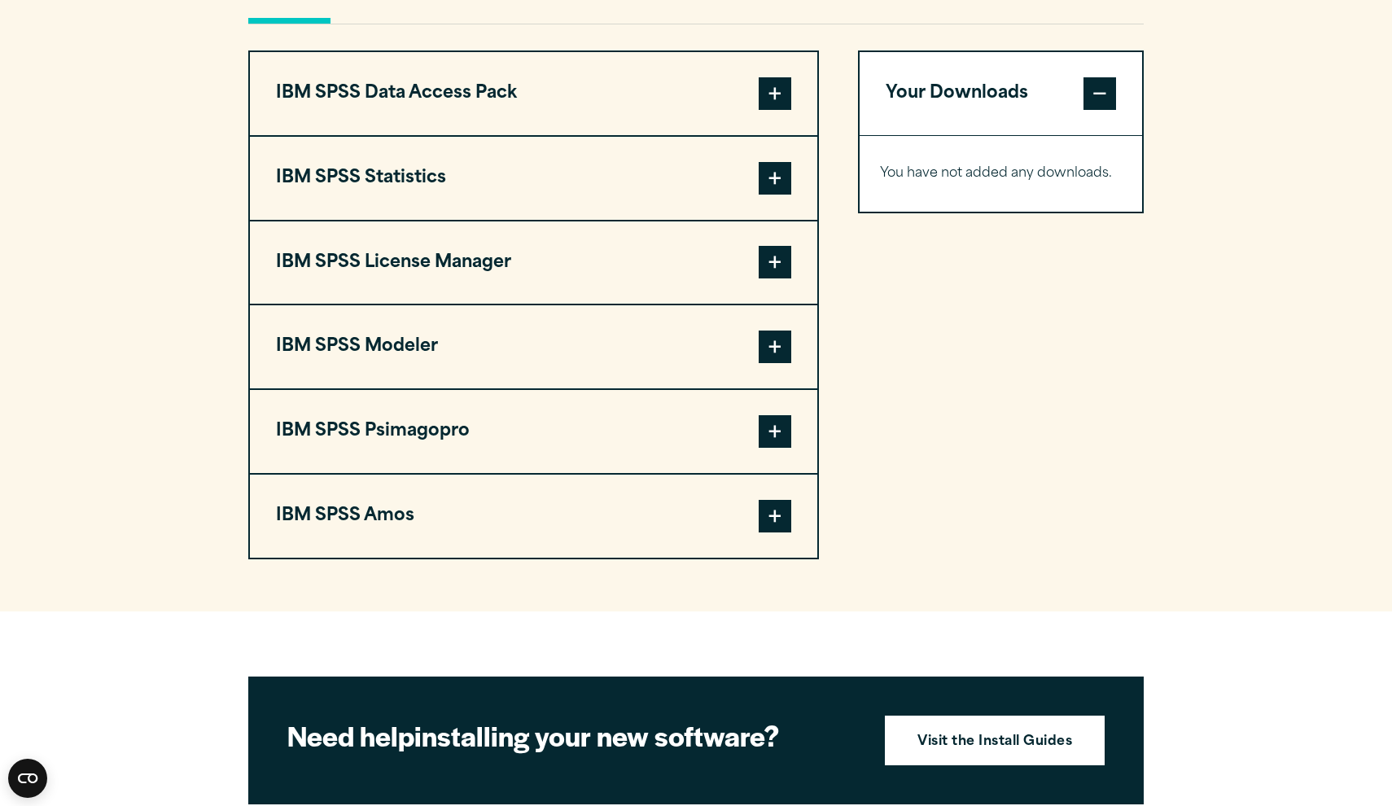
click at [767, 225] on button "IBM SPSS License Manager" at bounding box center [533, 262] width 567 height 83
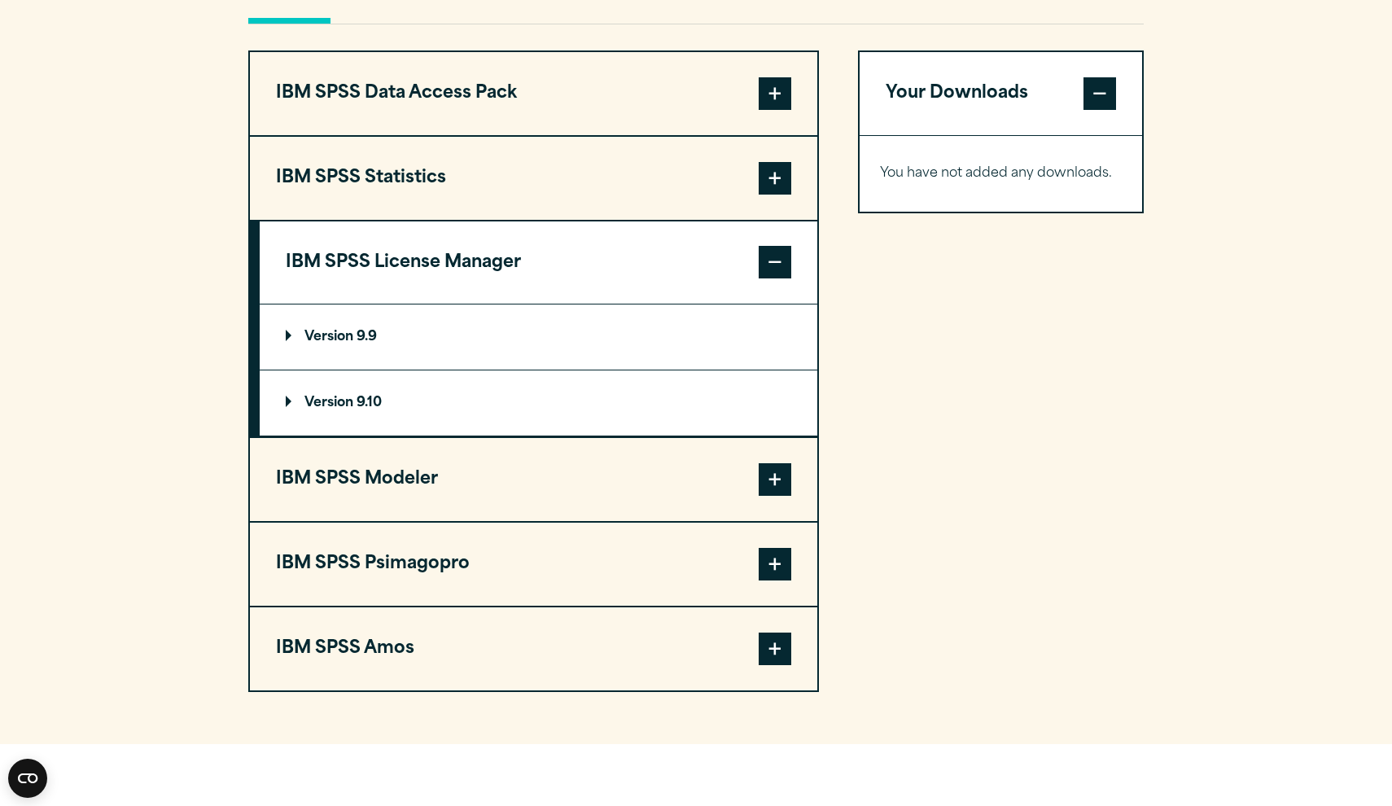
click at [767, 188] on span at bounding box center [774, 178] width 33 height 33
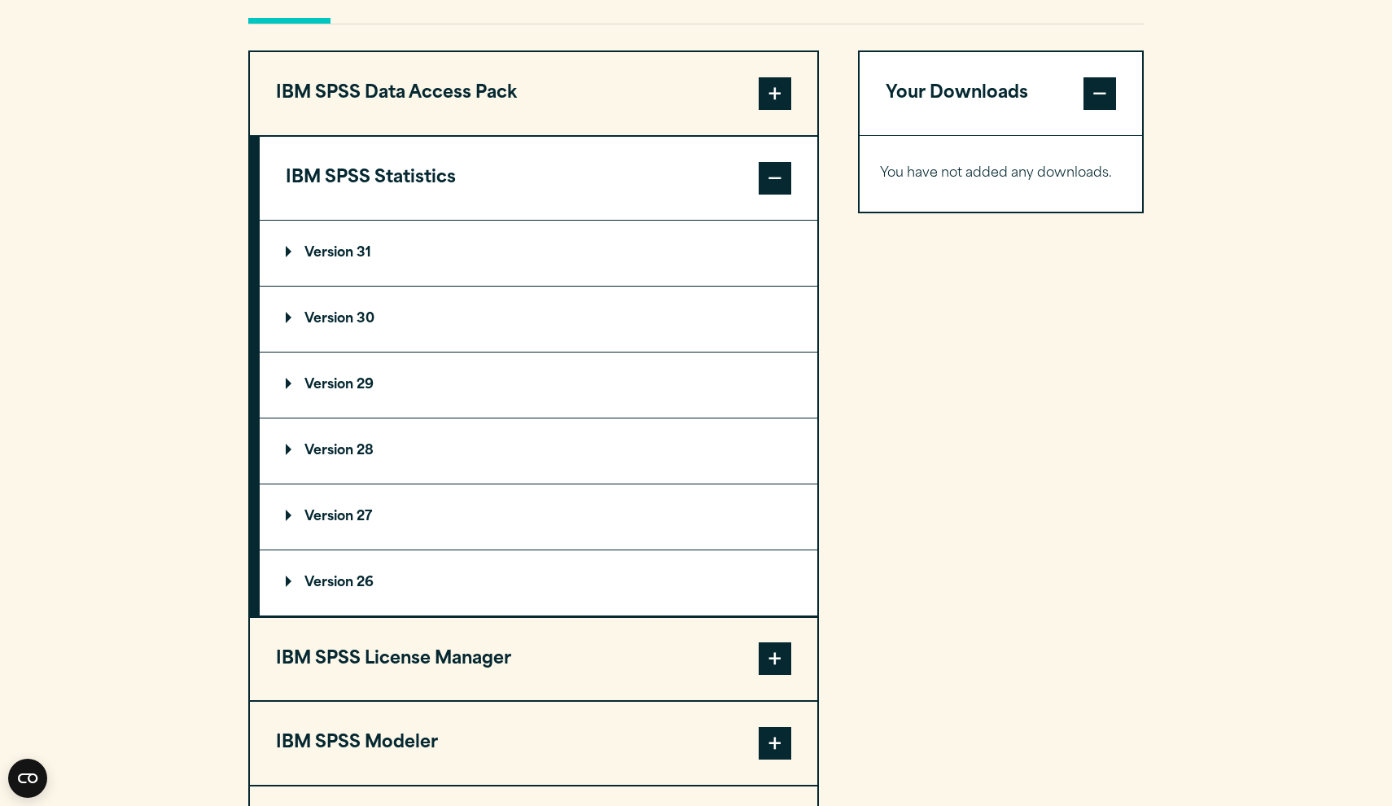
click at [767, 188] on span at bounding box center [774, 178] width 33 height 33
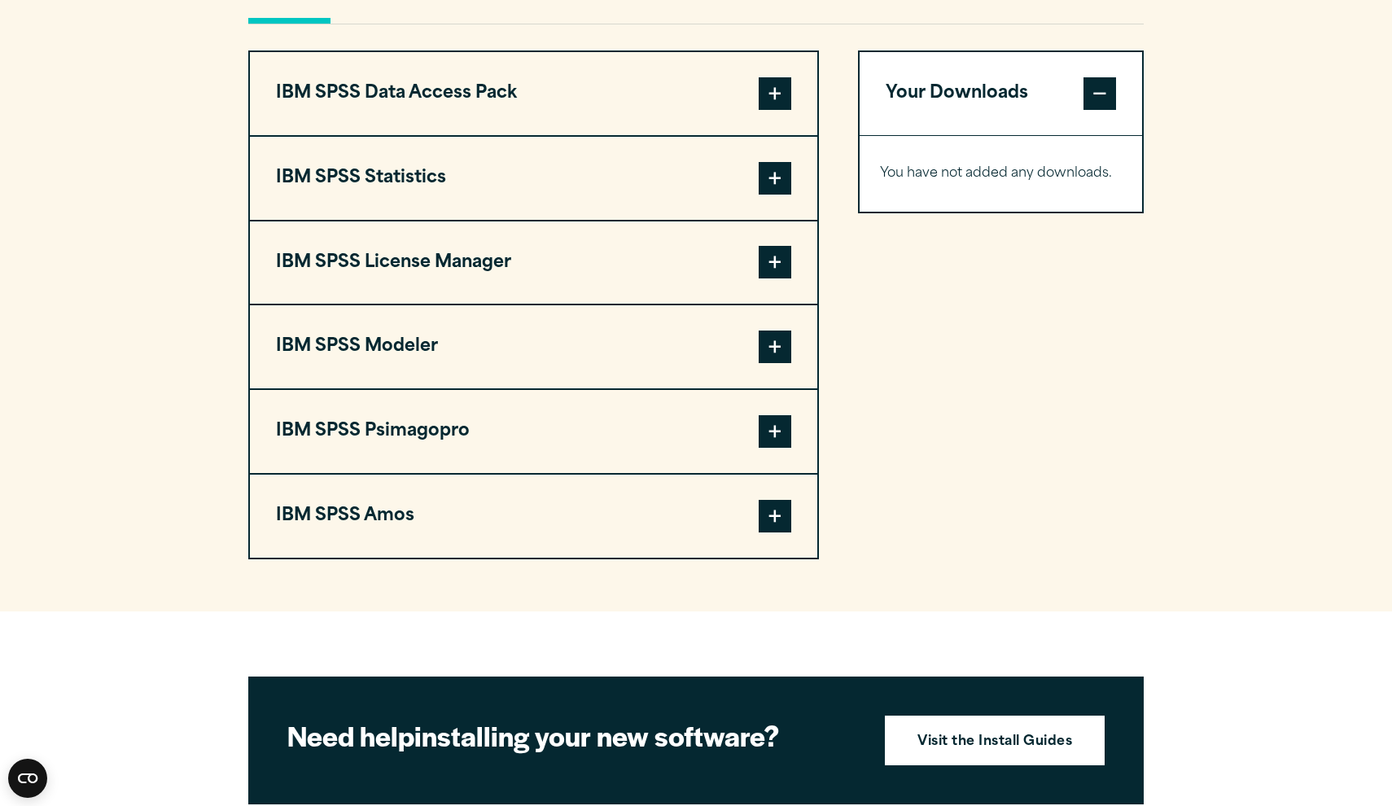
click at [767, 188] on span at bounding box center [774, 178] width 33 height 33
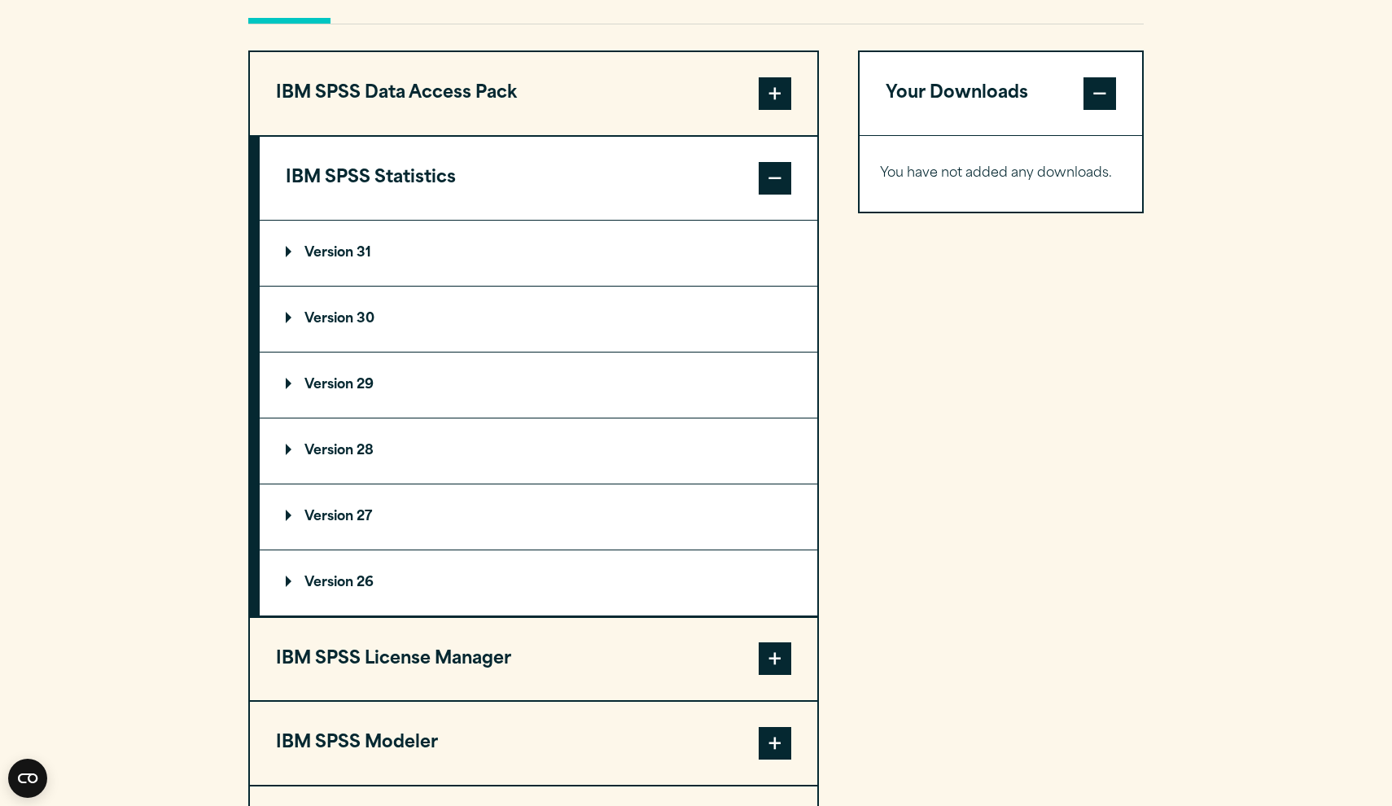
click at [339, 455] on p "Version 28" at bounding box center [330, 450] width 88 height 13
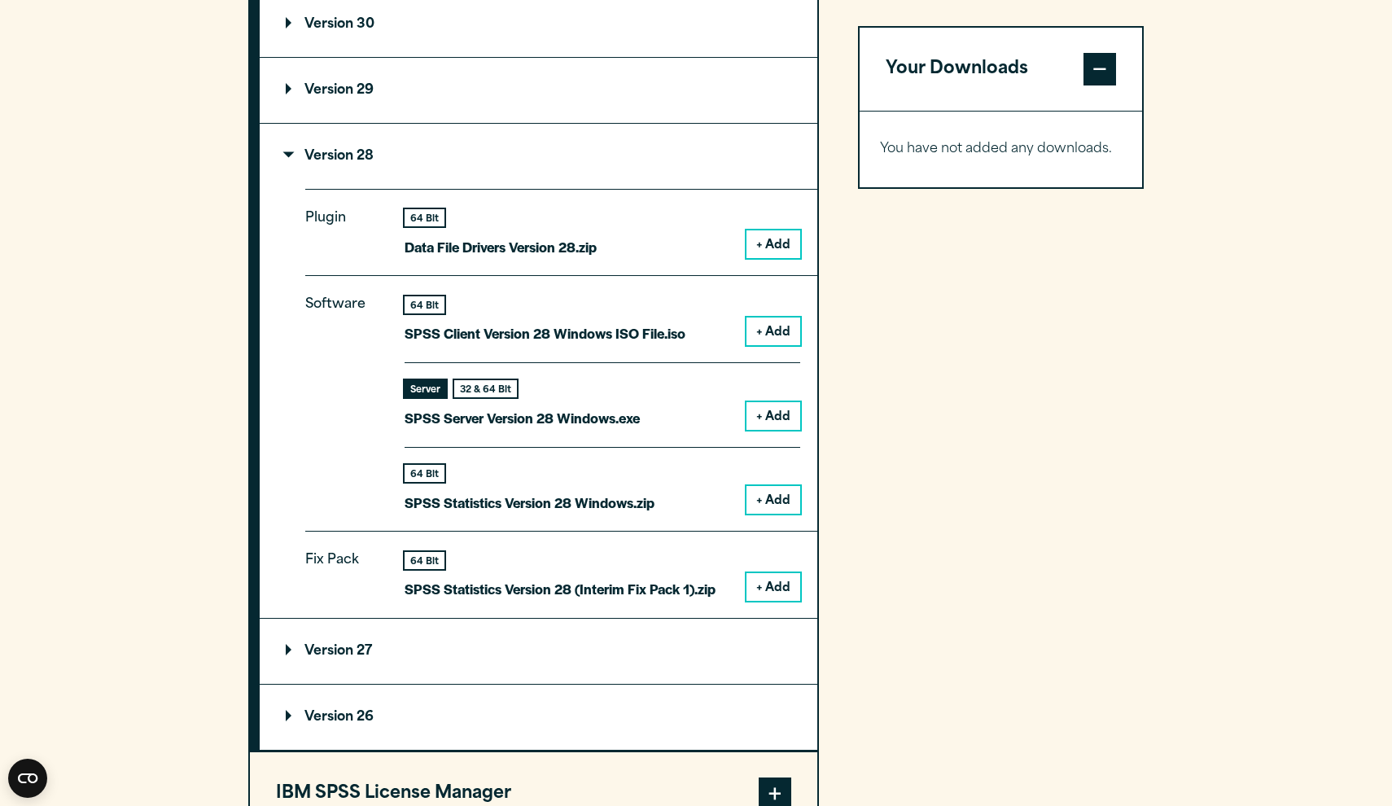
scroll to position [1507, 0]
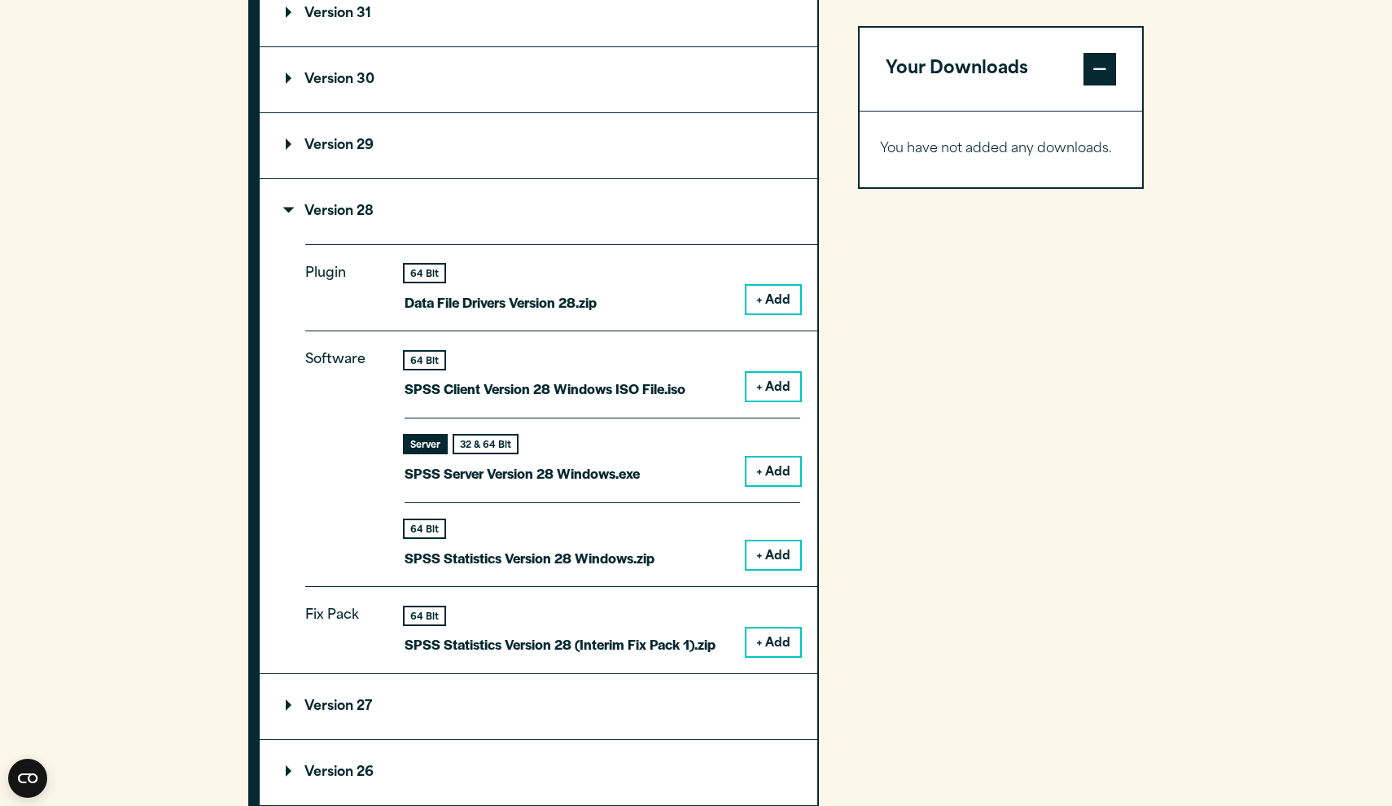
click at [374, 139] on p "Version 29" at bounding box center [330, 145] width 88 height 13
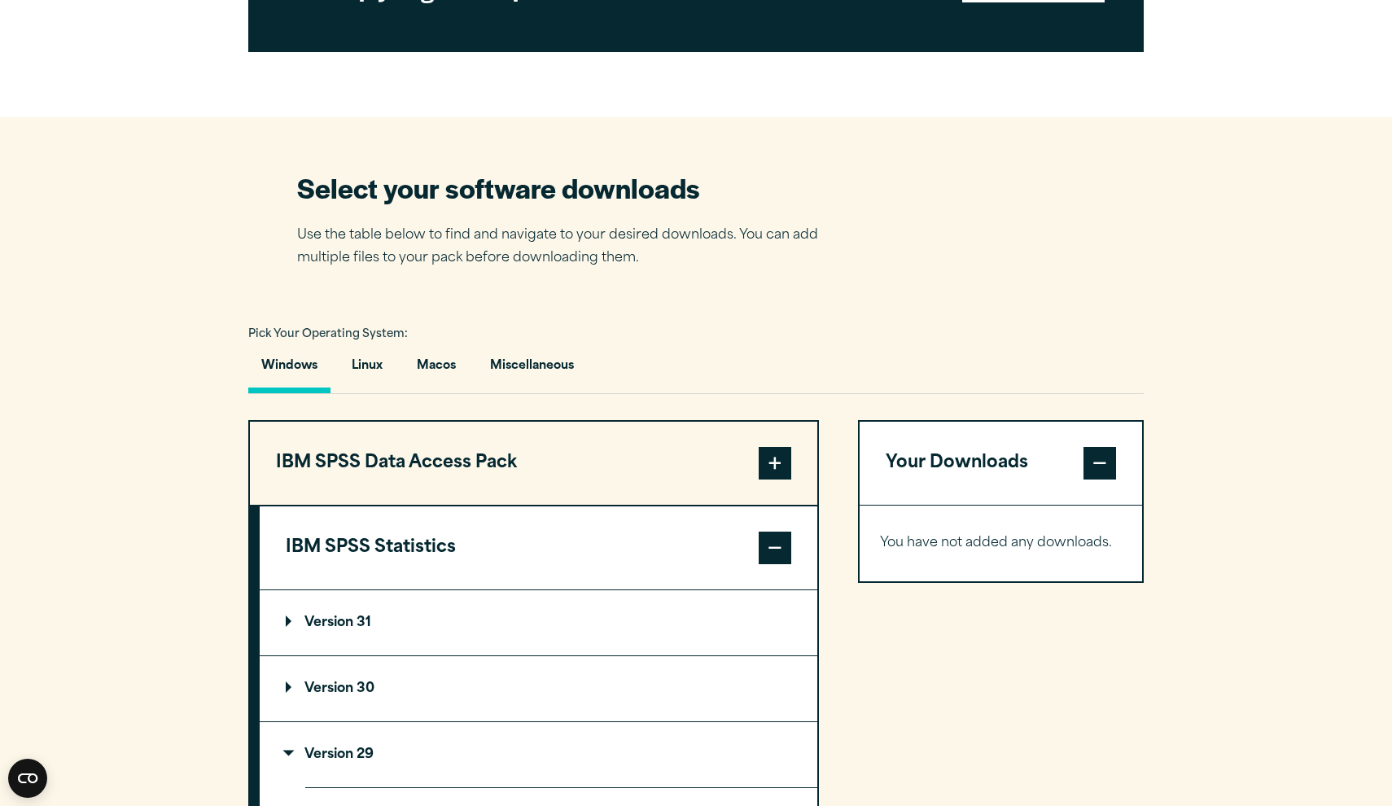
scroll to position [937, 0]
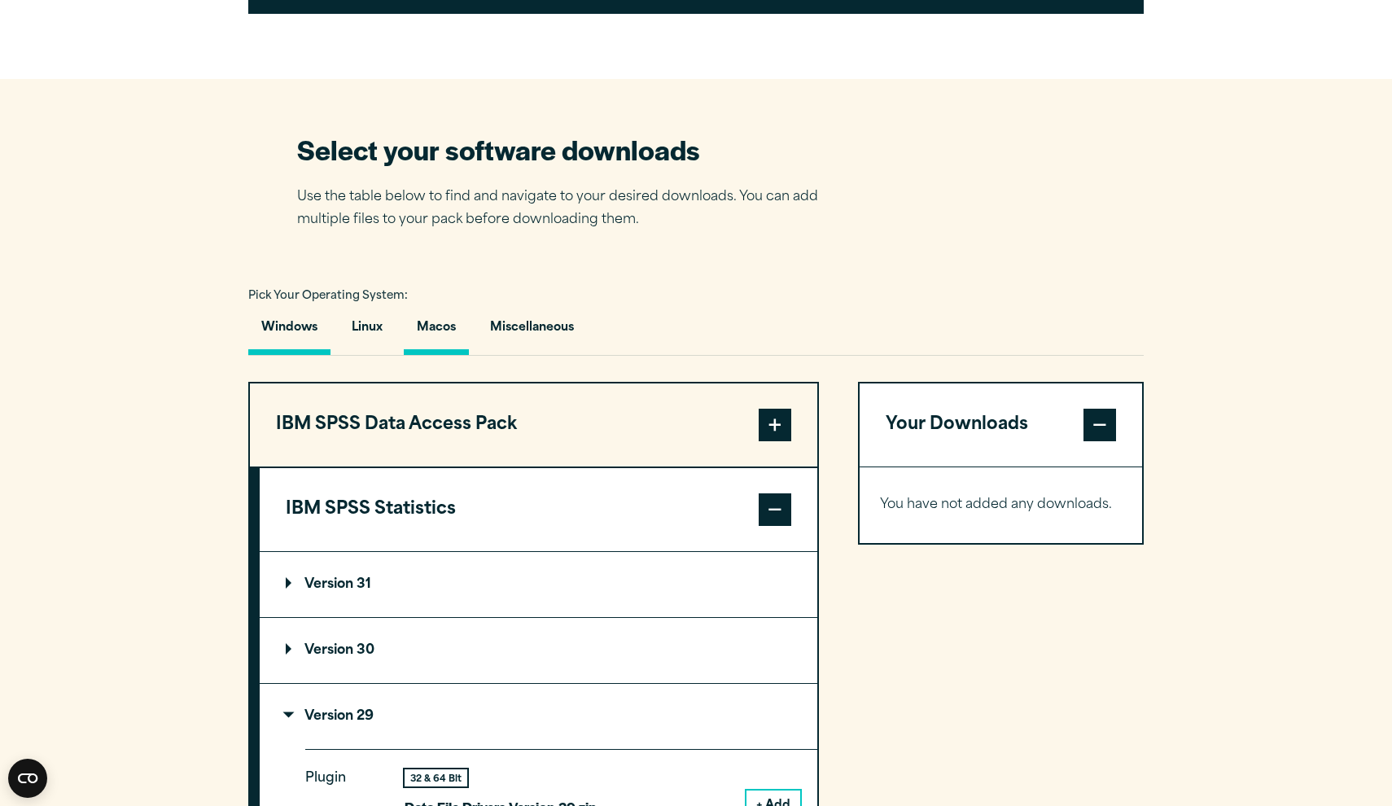
click at [440, 330] on button "Macos" at bounding box center [436, 331] width 65 height 46
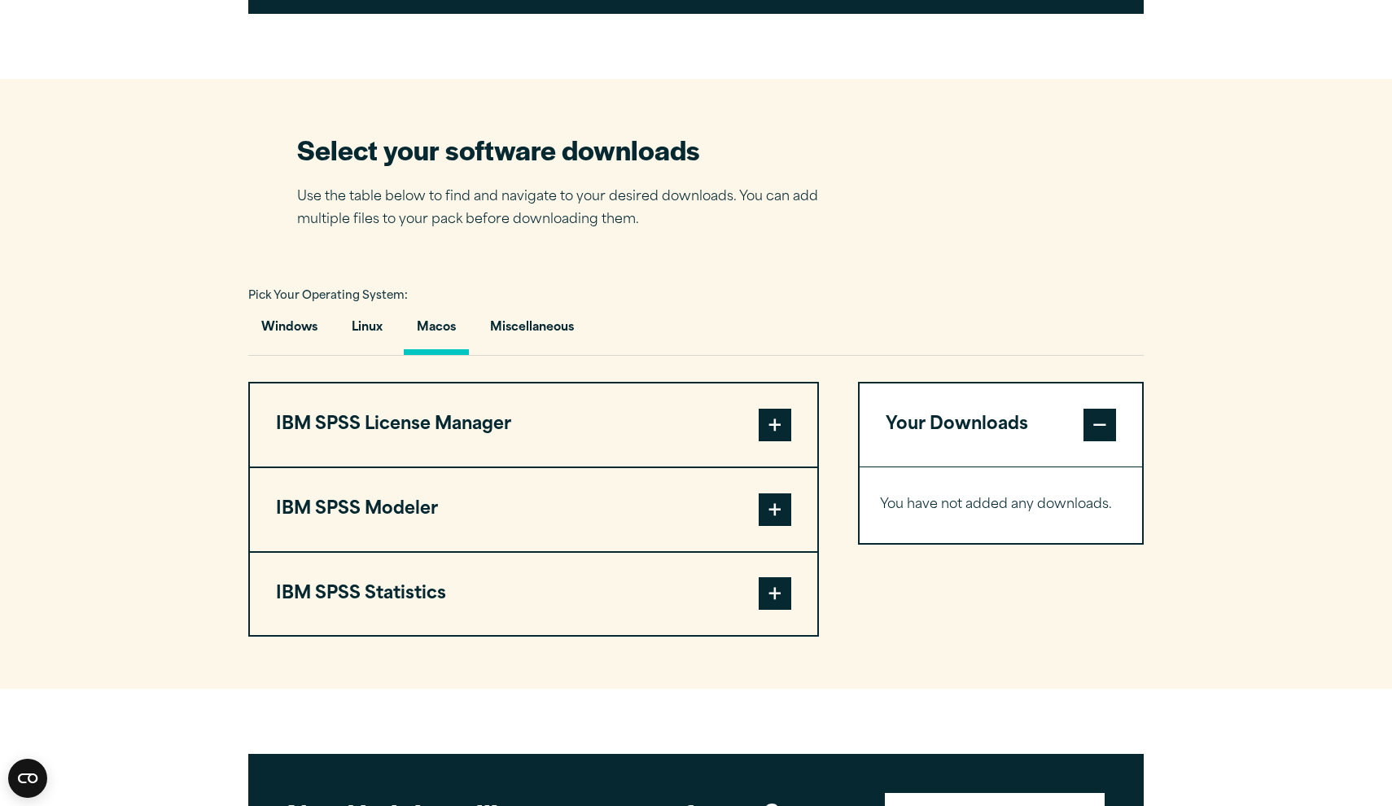
scroll to position [1331, 0]
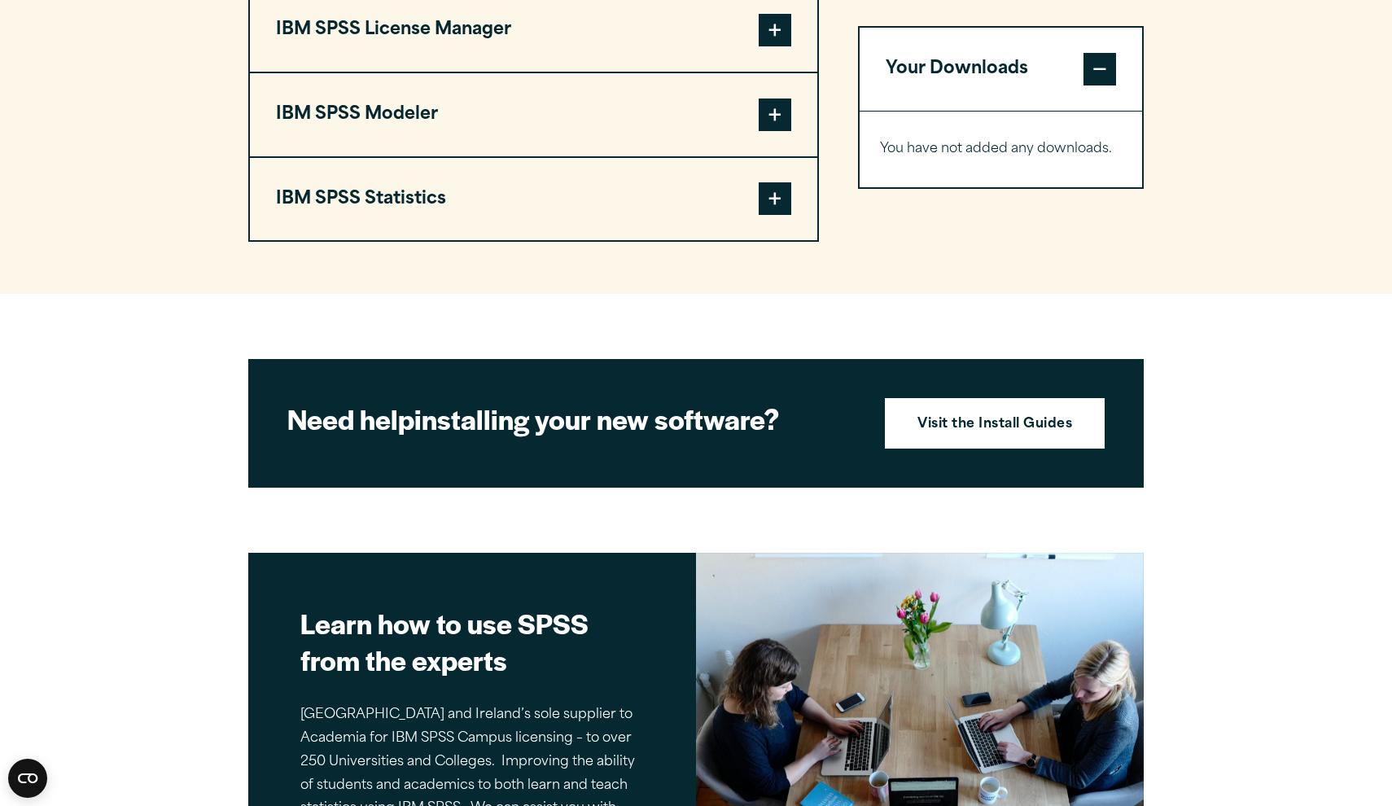
click at [444, 176] on button "IBM SPSS Statistics" at bounding box center [533, 199] width 567 height 83
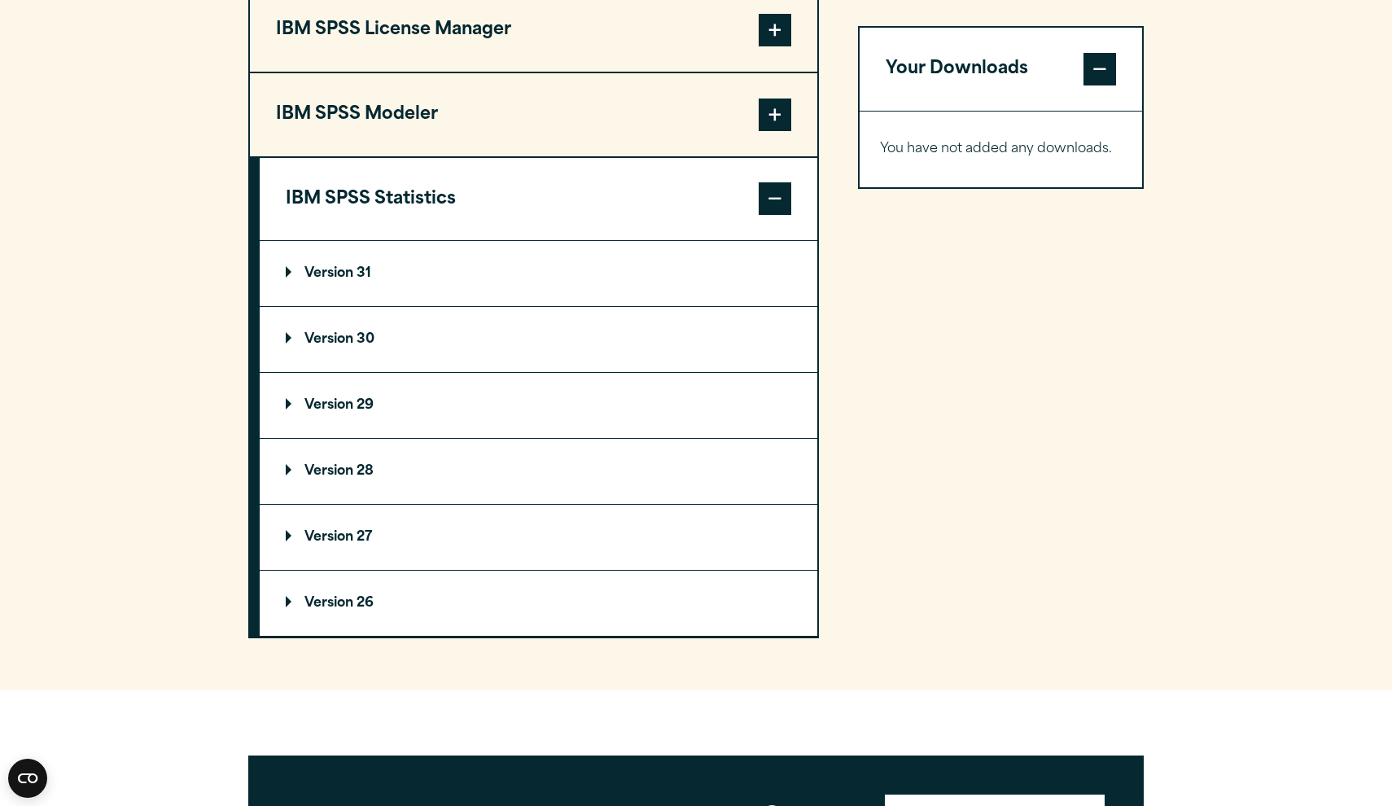
click at [343, 404] on p "Version 29" at bounding box center [330, 405] width 88 height 13
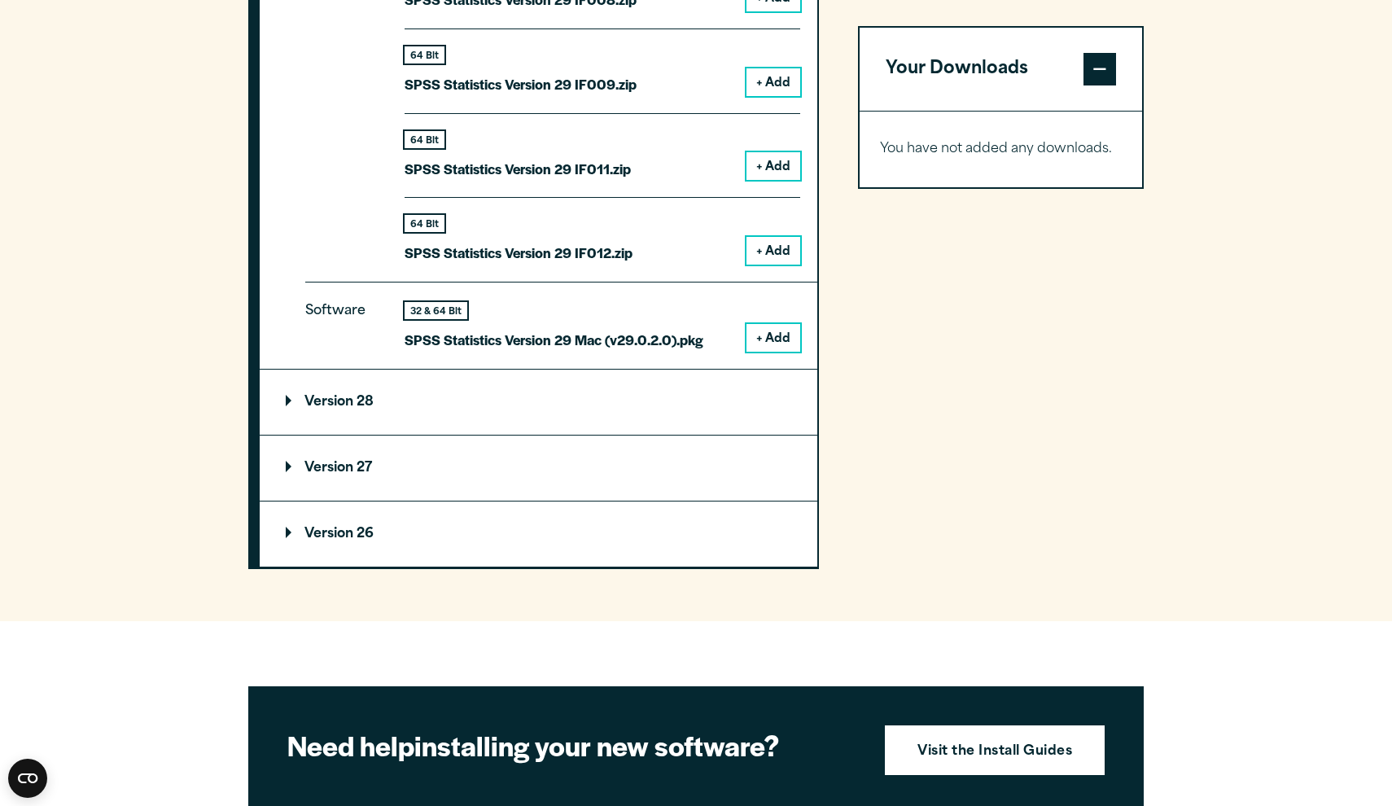
scroll to position [2266, 0]
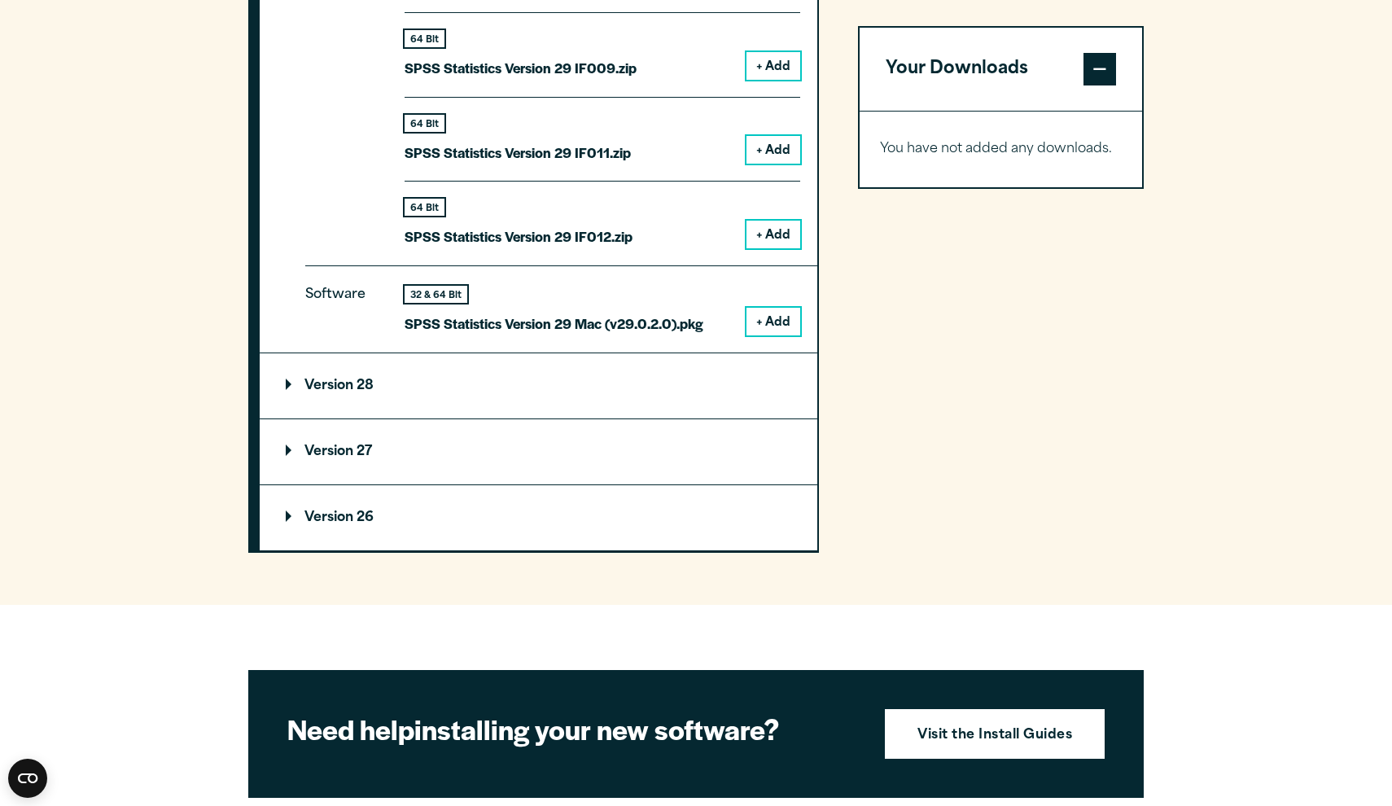
click at [337, 379] on p "Version 28" at bounding box center [330, 385] width 88 height 13
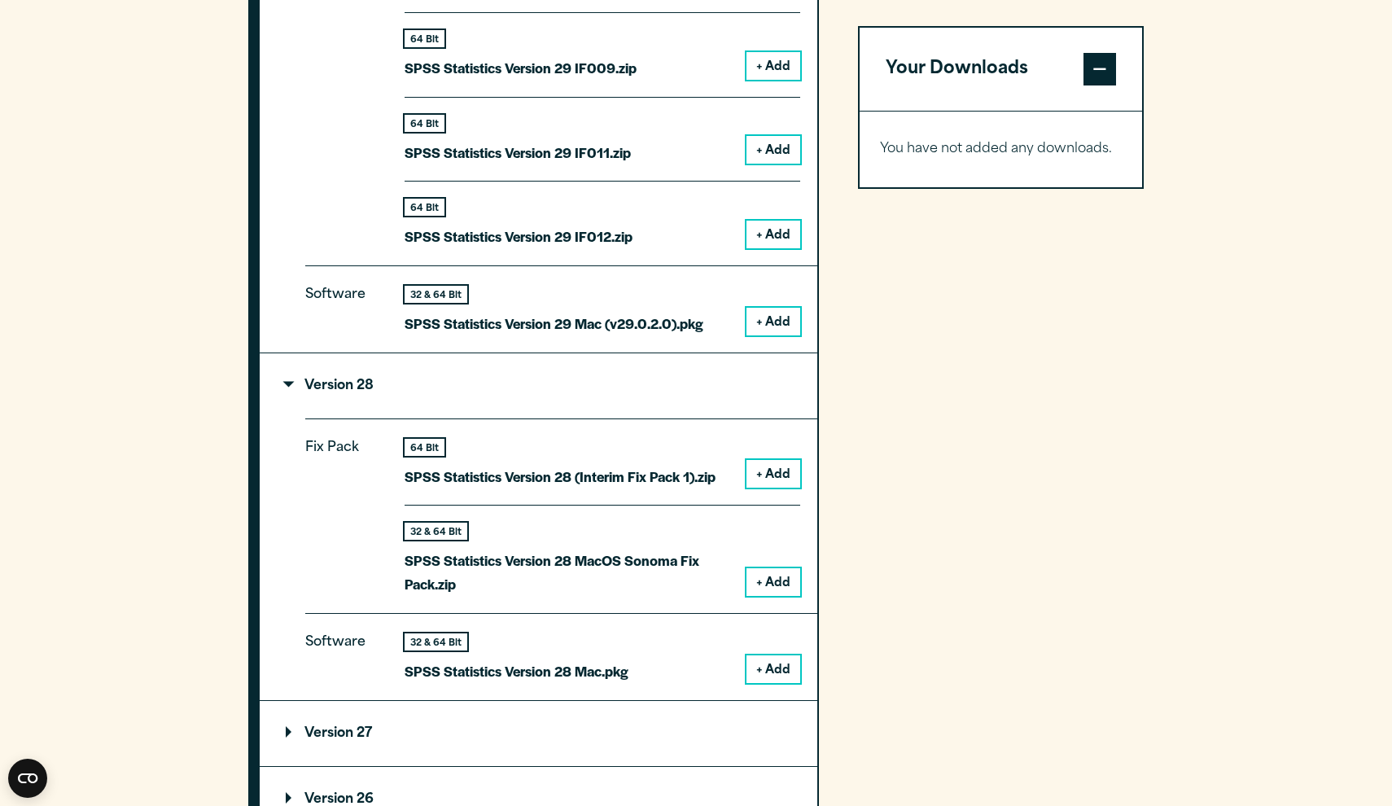
click at [770, 571] on button "+ Add" at bounding box center [773, 582] width 54 height 28
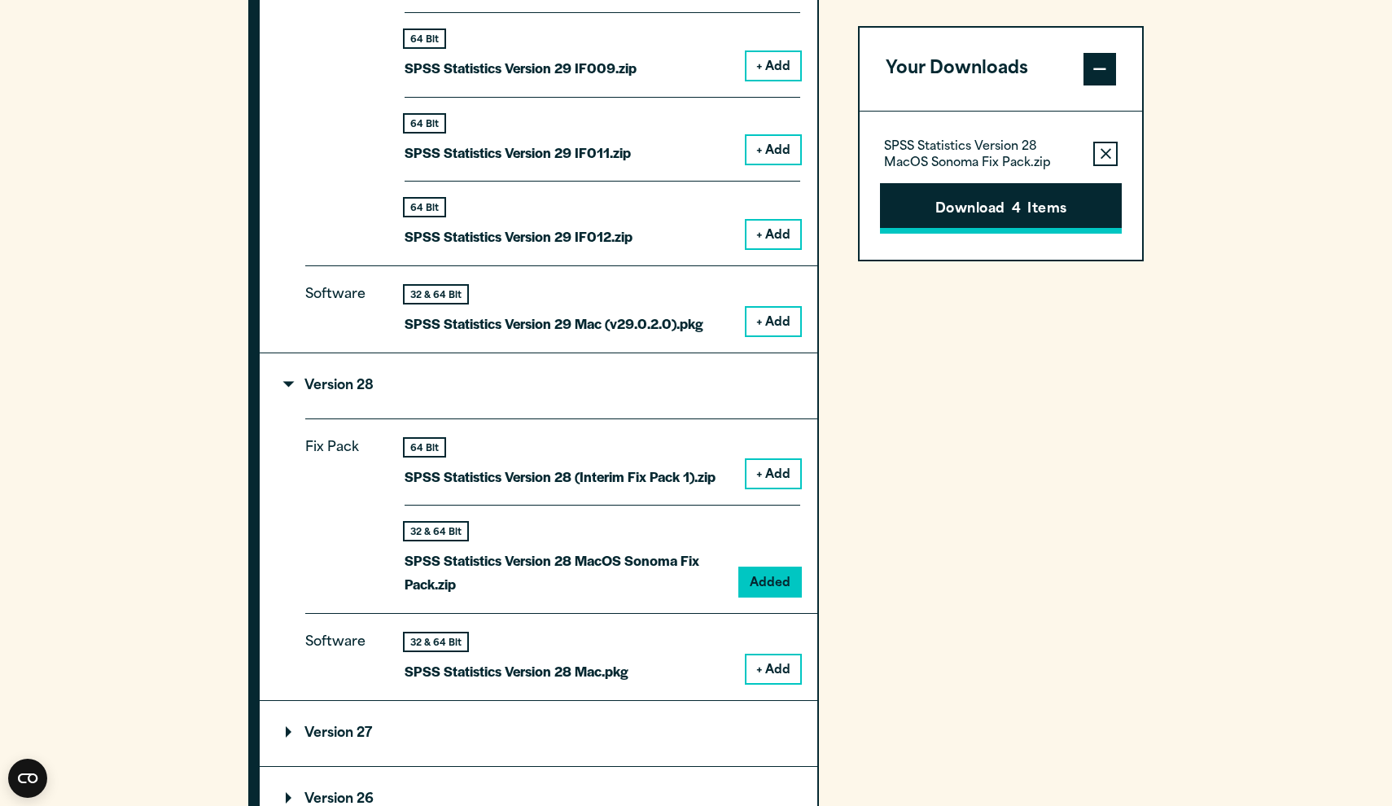
click at [977, 208] on button "Download 4 Items" at bounding box center [1001, 208] width 242 height 50
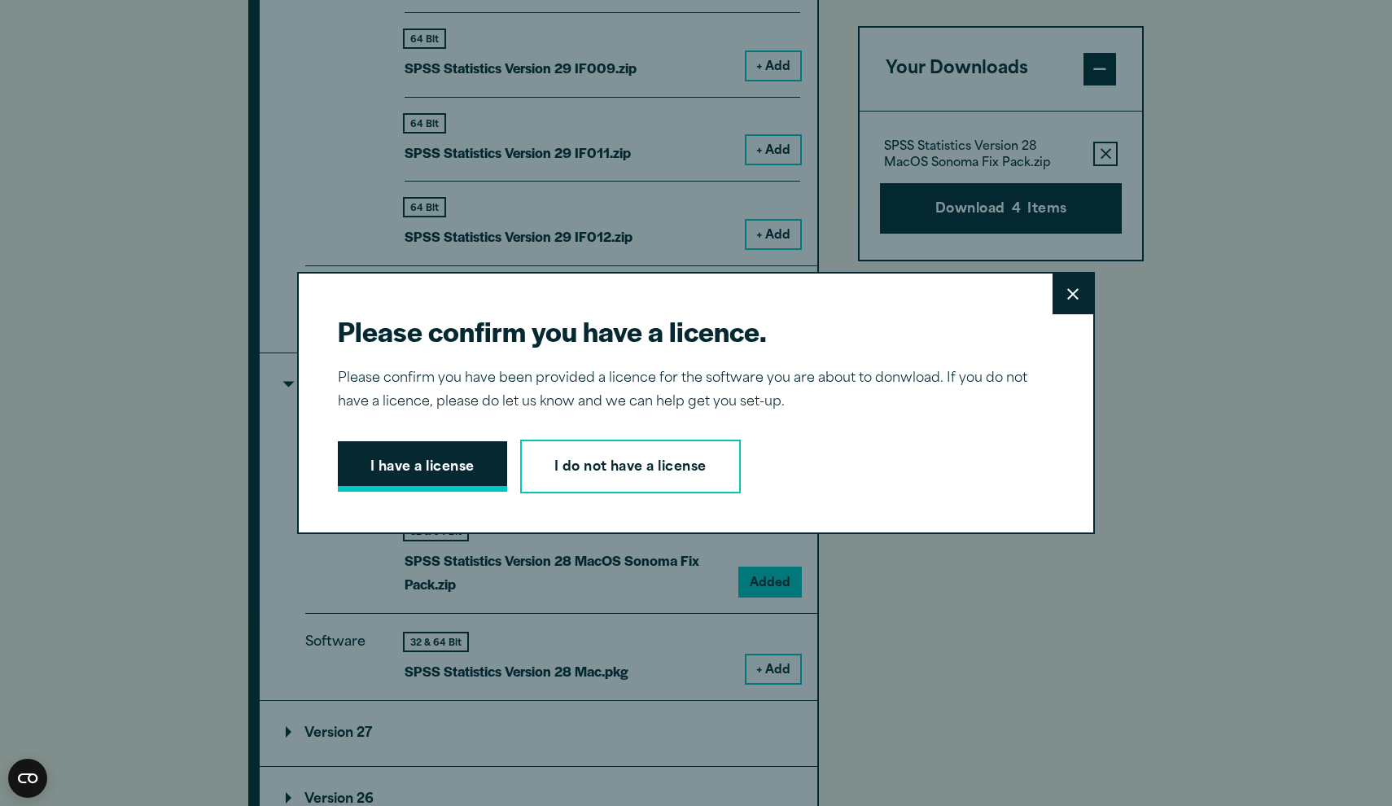
click at [435, 467] on button "I have a license" at bounding box center [422, 466] width 169 height 50
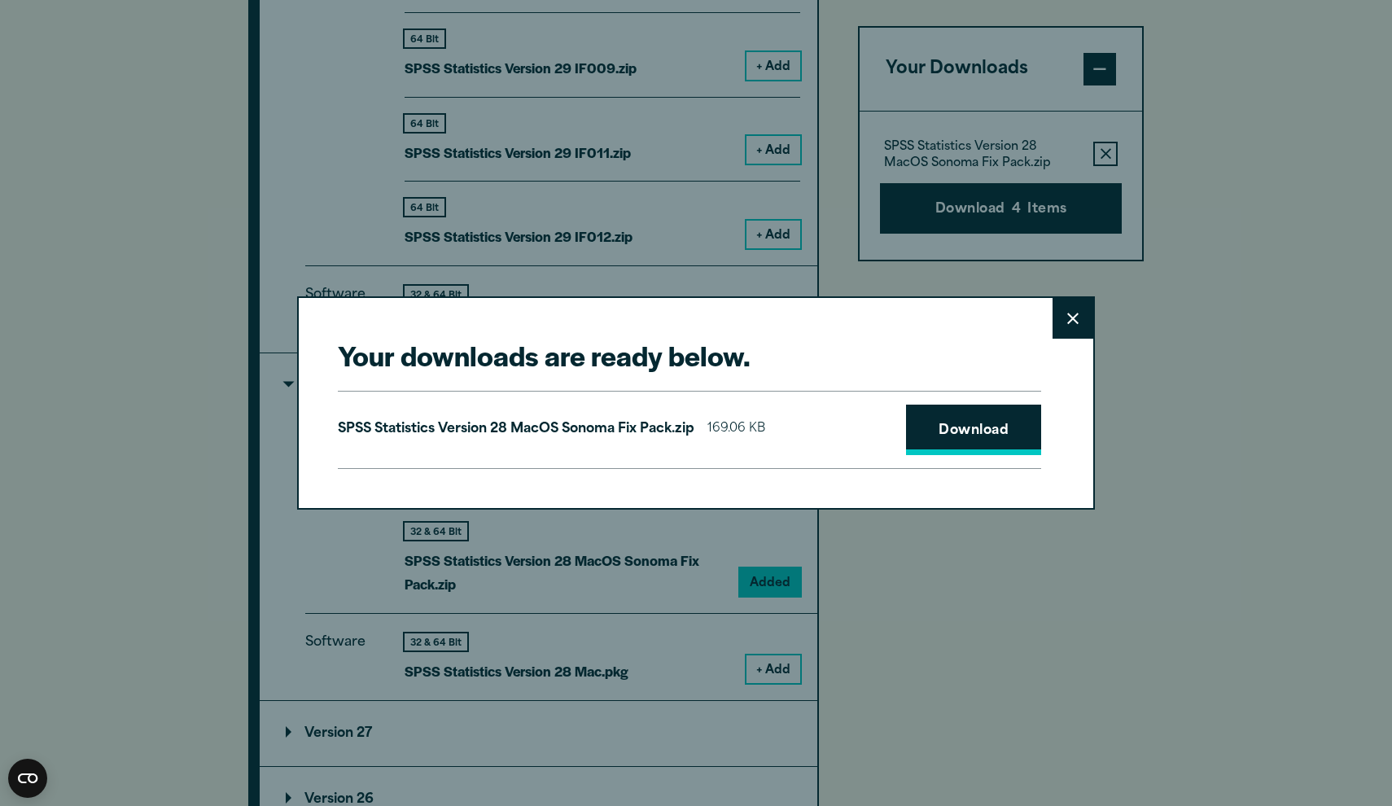
click at [994, 435] on link "Download" at bounding box center [973, 429] width 135 height 50
click at [1073, 321] on icon at bounding box center [1072, 319] width 11 height 12
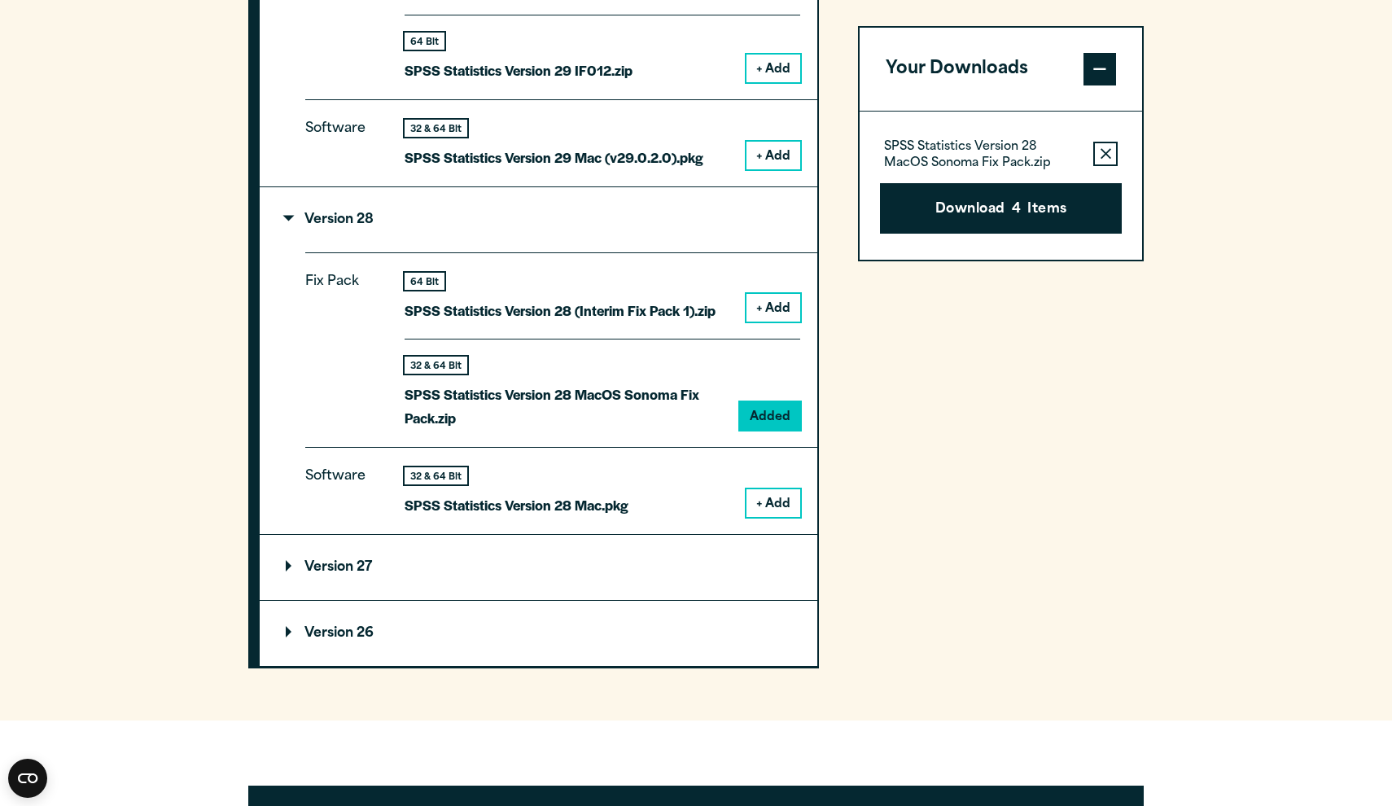
scroll to position [2437, 0]
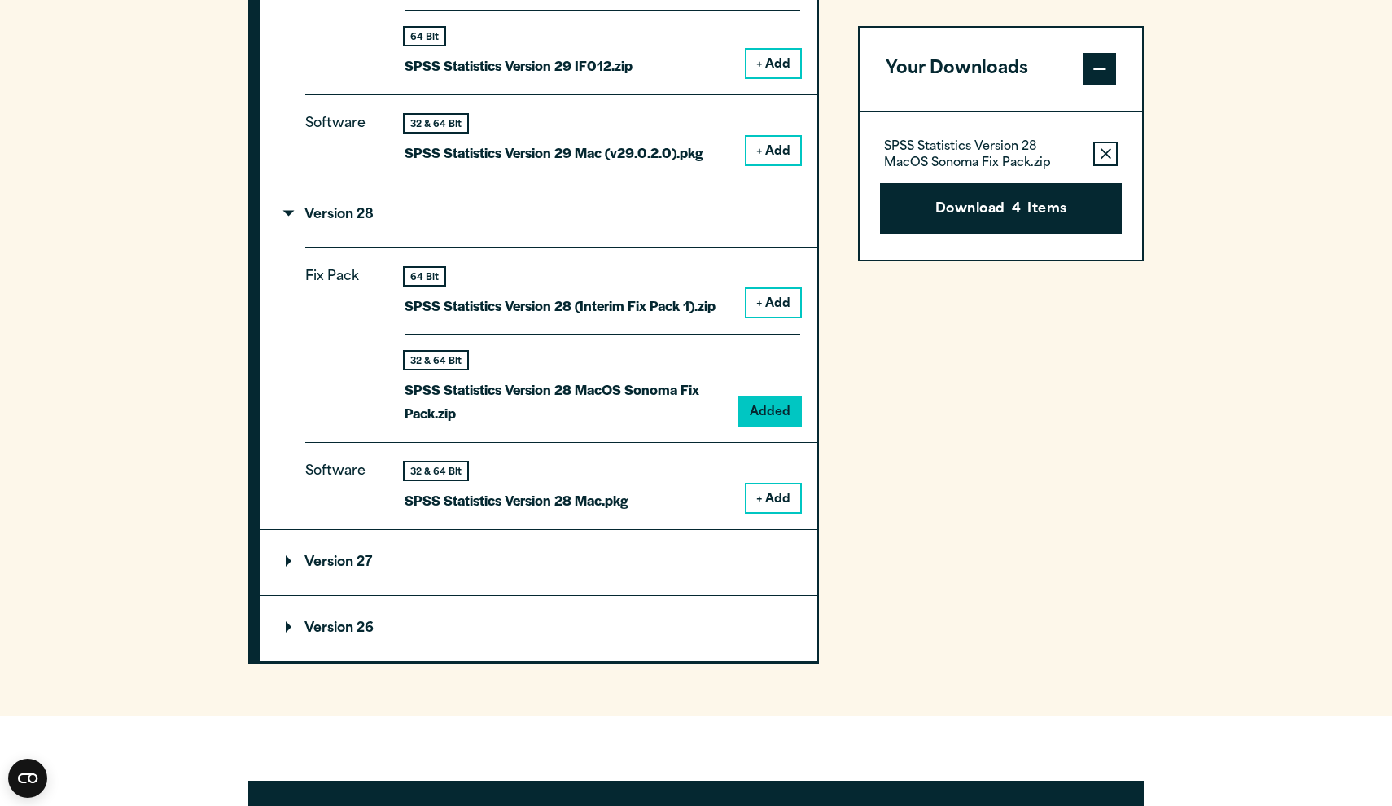
click at [767, 489] on button "+ Add" at bounding box center [773, 498] width 54 height 28
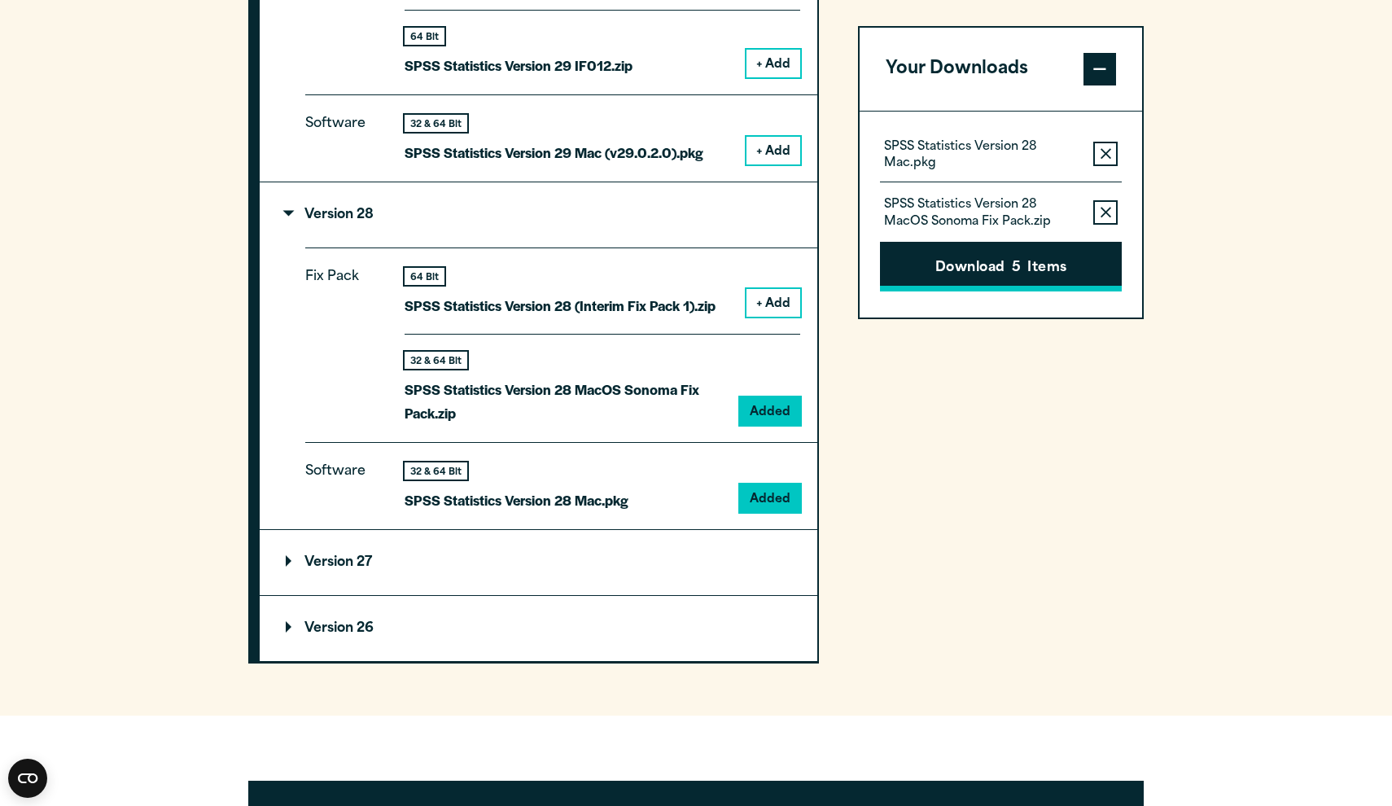
click at [928, 282] on button "Download 5 Items" at bounding box center [1001, 267] width 242 height 50
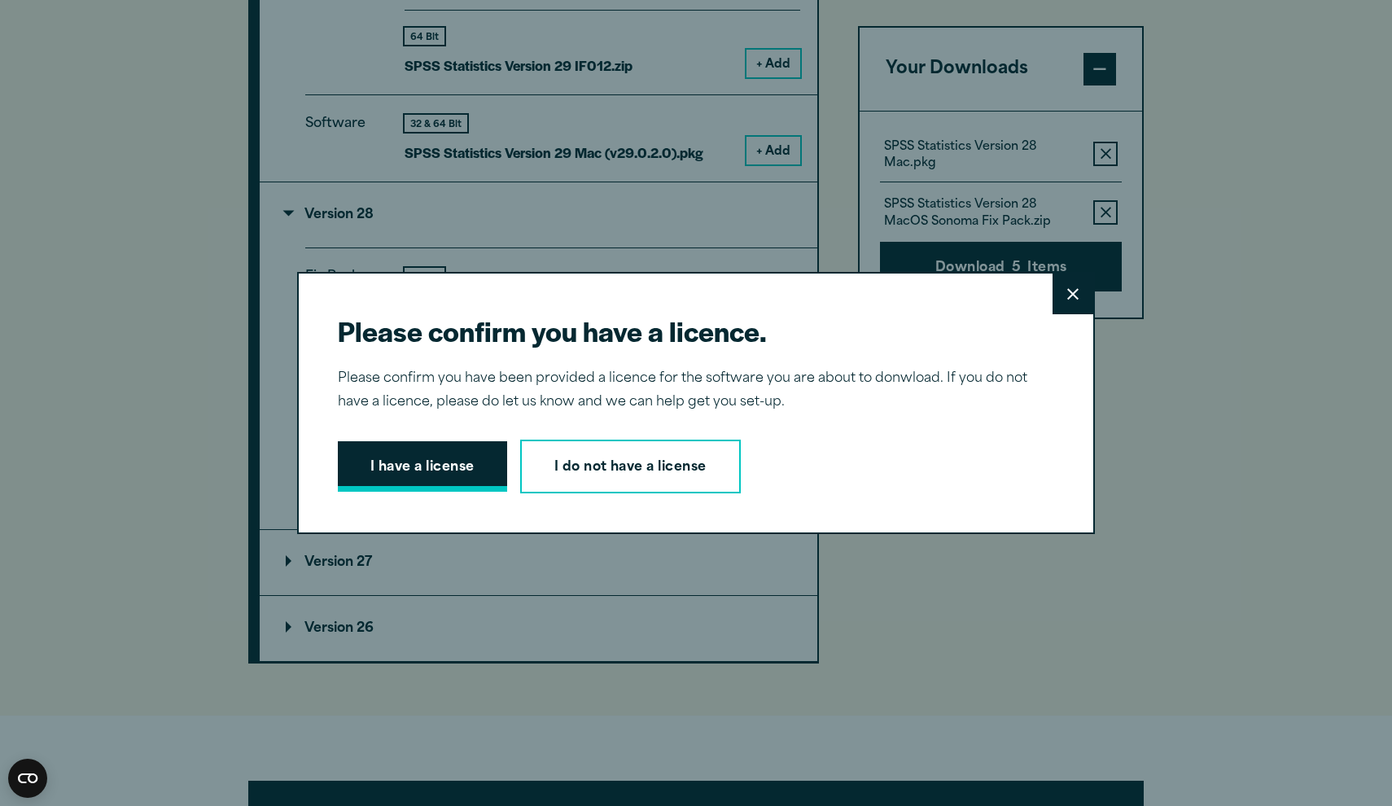
click at [468, 468] on button "I have a license" at bounding box center [422, 466] width 169 height 50
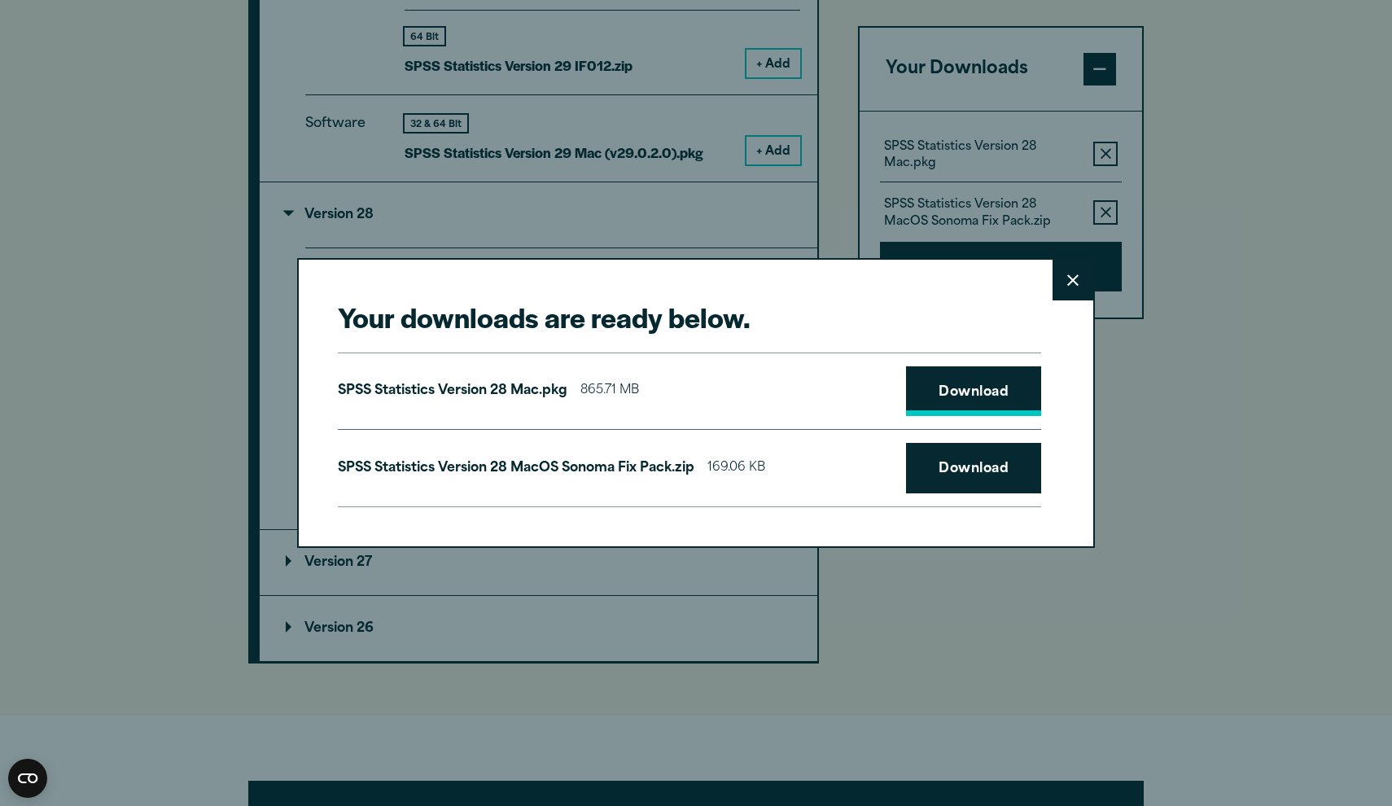
click at [1004, 383] on link "Download" at bounding box center [973, 391] width 135 height 50
click at [1068, 299] on button "Close" at bounding box center [1072, 280] width 41 height 41
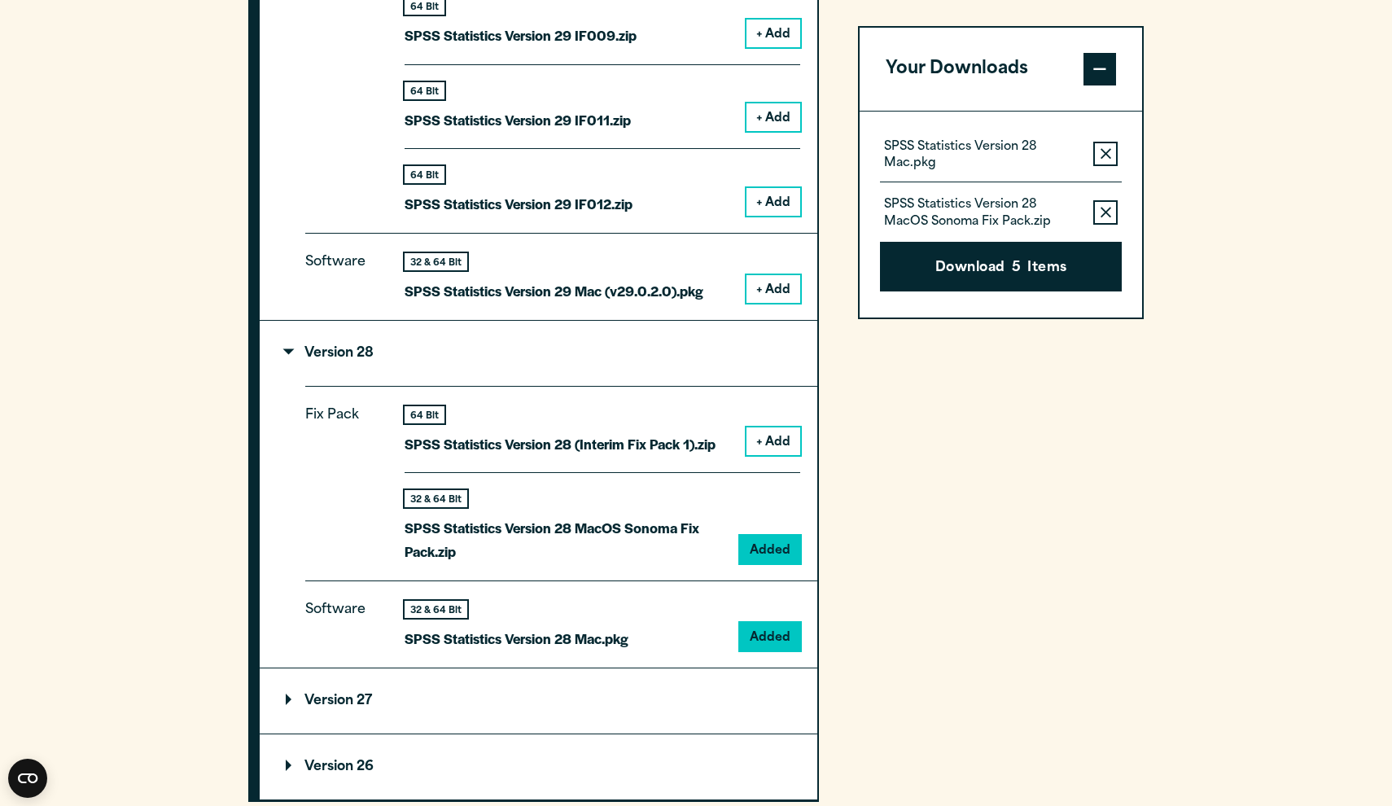
scroll to position [2294, 0]
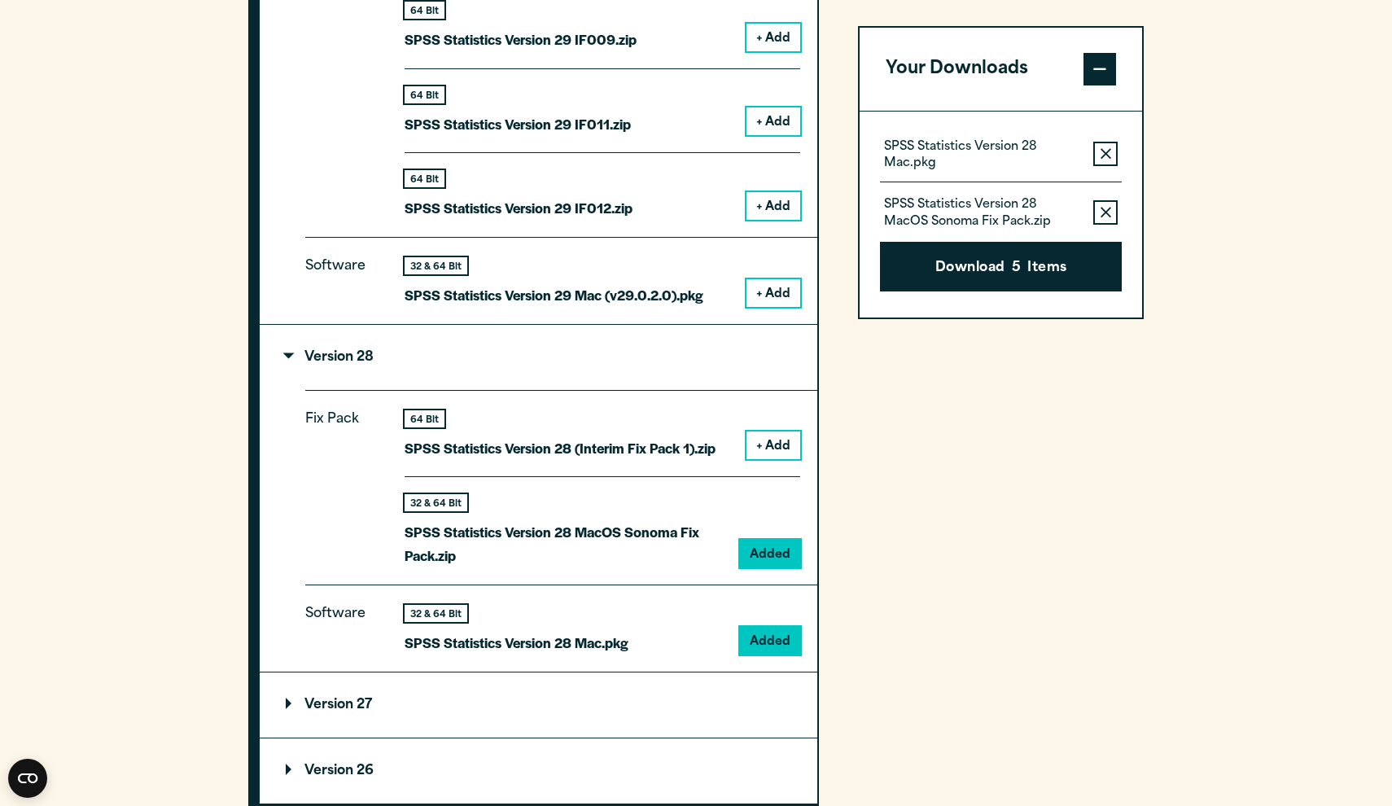
click at [787, 292] on button "+ Add" at bounding box center [773, 293] width 54 height 28
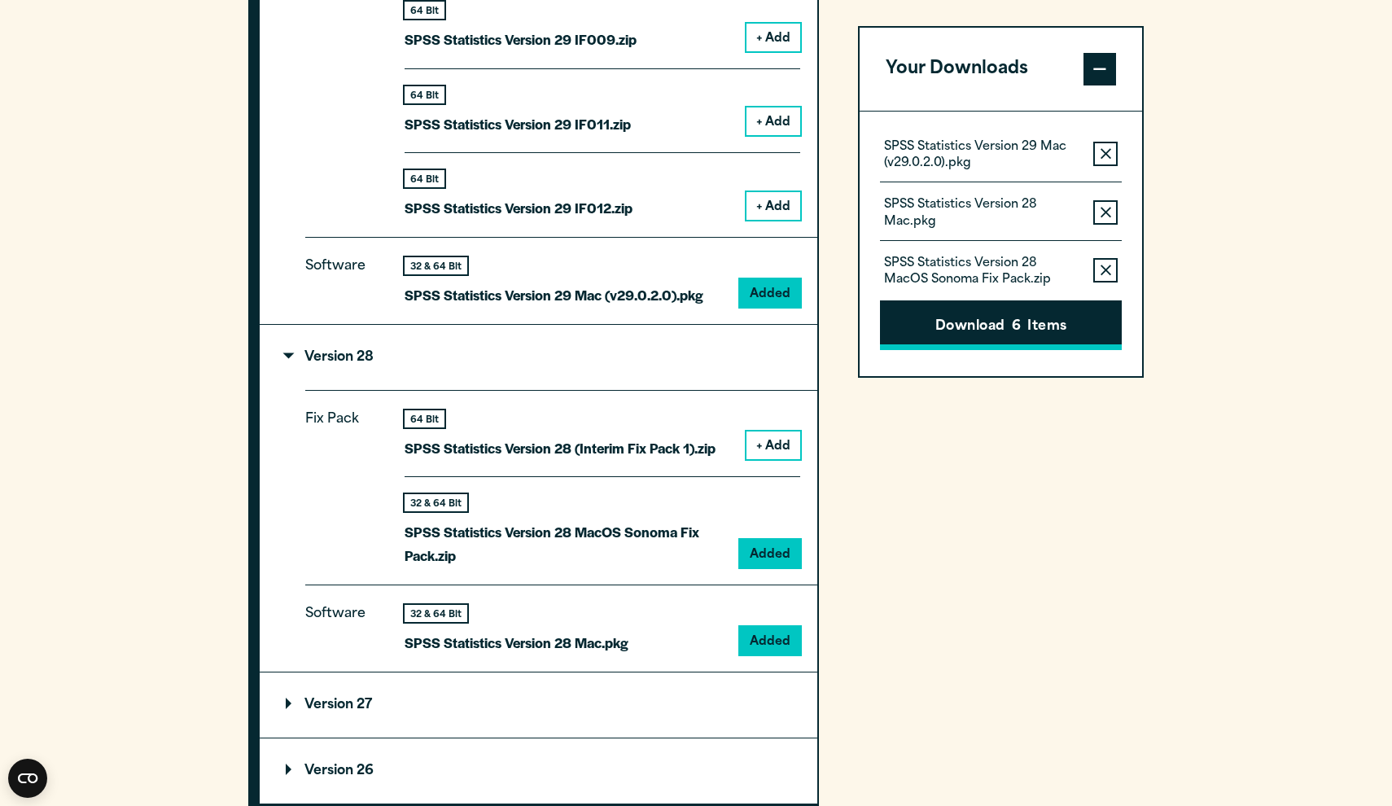
click at [957, 342] on button "Download 6 Items" at bounding box center [1001, 325] width 242 height 50
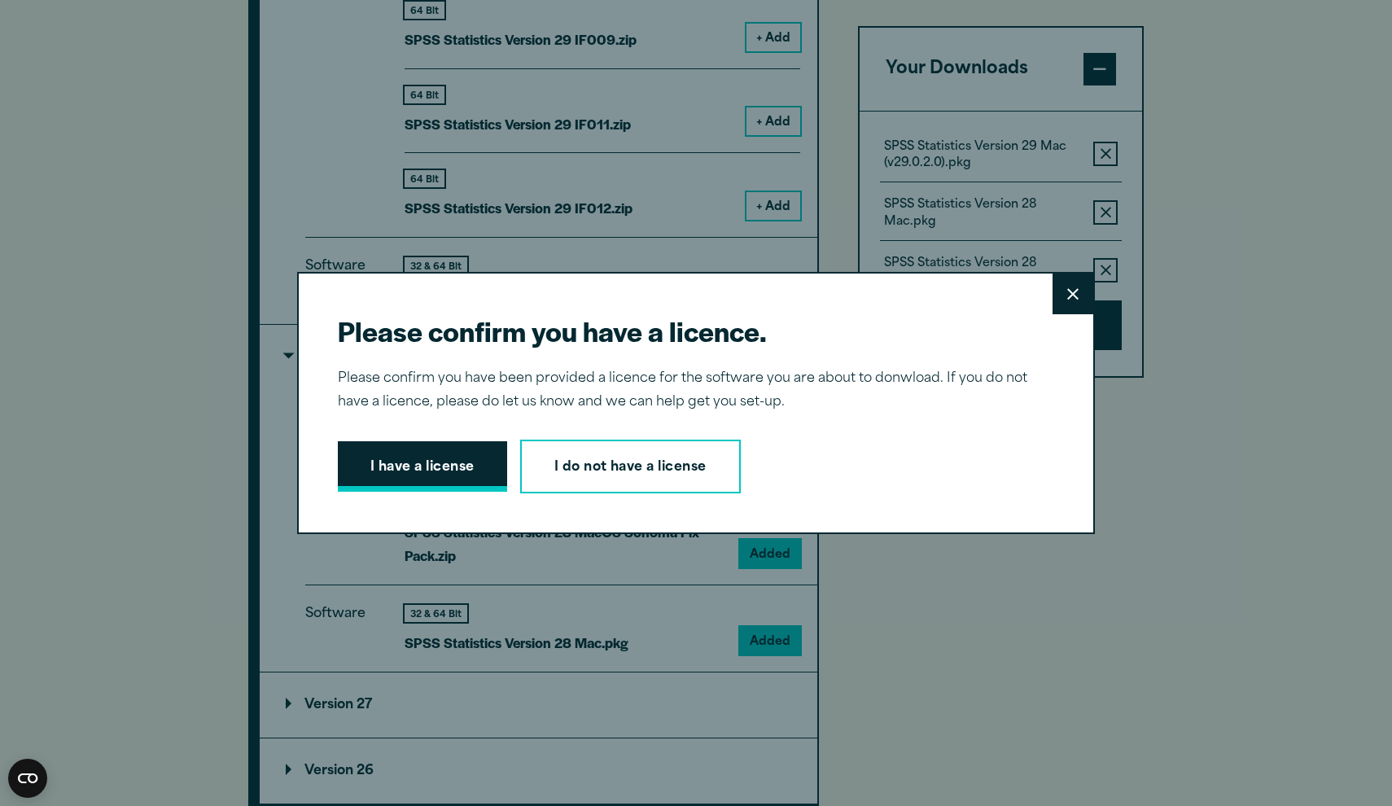
click at [470, 480] on button "I have a license" at bounding box center [422, 466] width 169 height 50
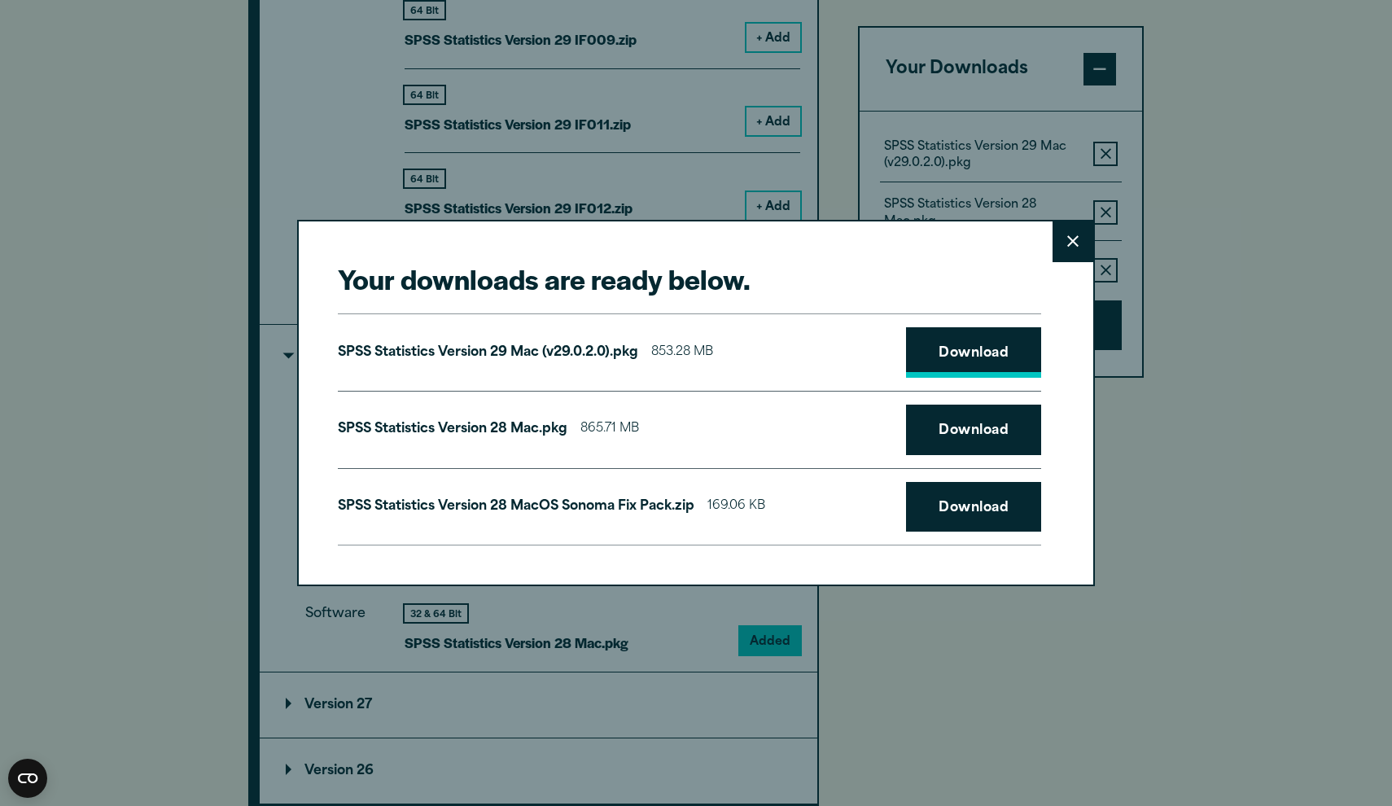
click at [934, 374] on link "Download" at bounding box center [973, 352] width 135 height 50
